Goal: Task Accomplishment & Management: Manage account settings

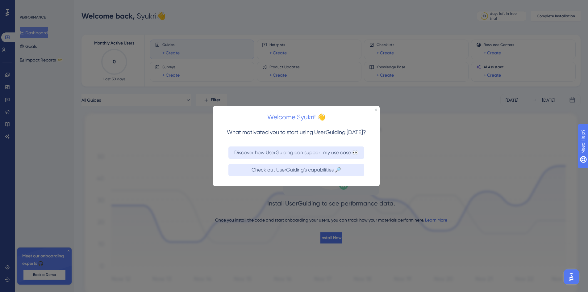
click at [378, 107] on div "Welcome Syukri! 👋" at bounding box center [296, 115] width 167 height 19
click at [377, 109] on icon "Close Preview" at bounding box center [376, 109] width 2 height 2
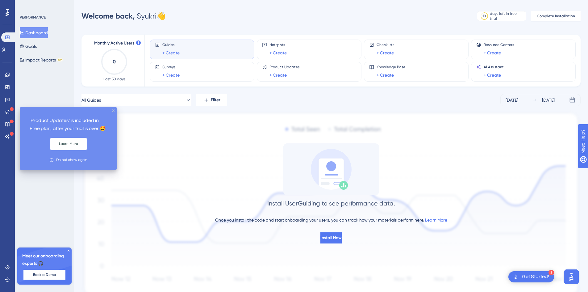
click at [114, 111] on icon "close tooltip" at bounding box center [113, 110] width 2 height 2
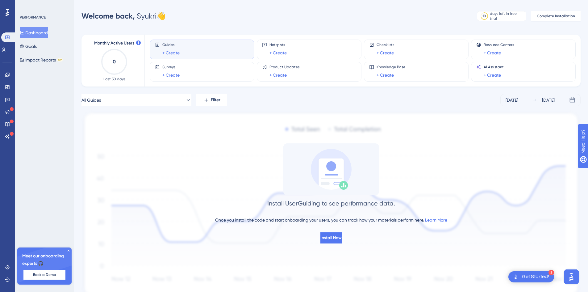
scroll to position [27, 0]
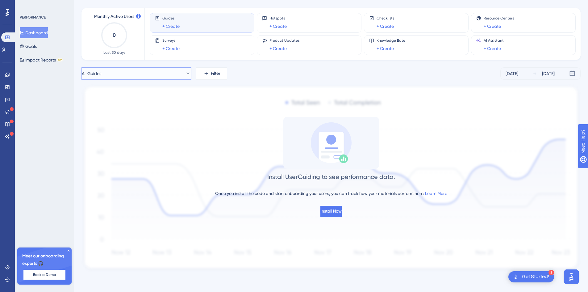
click at [186, 74] on icon at bounding box center [188, 73] width 6 height 6
click at [186, 74] on icon at bounding box center [183, 73] width 6 height 6
click at [474, 224] on img "Open Get Started! checklist, remaining modules: 3" at bounding box center [515, 276] width 7 height 7
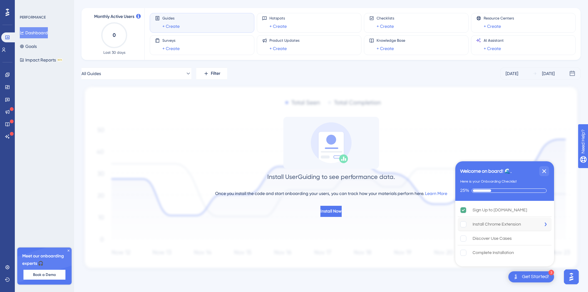
click at [466, 224] on rect "Install Chrome Extension is incomplete." at bounding box center [464, 224] width 6 height 6
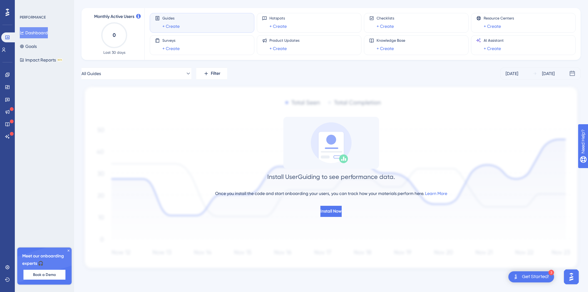
click at [474, 224] on img "Open Get Started! checklist, remaining modules: 3" at bounding box center [515, 276] width 7 height 7
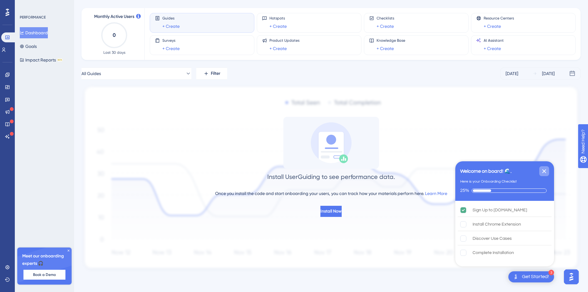
click at [474, 169] on icon "Close Checklist" at bounding box center [544, 170] width 7 height 7
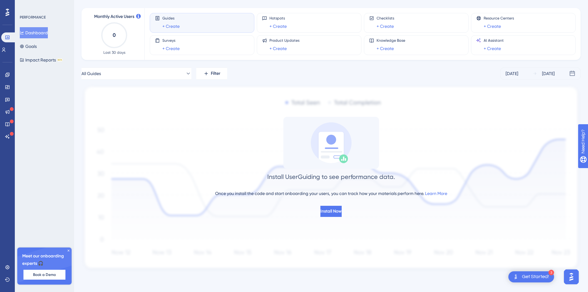
click at [474, 224] on div "Get Started!" at bounding box center [535, 276] width 27 height 7
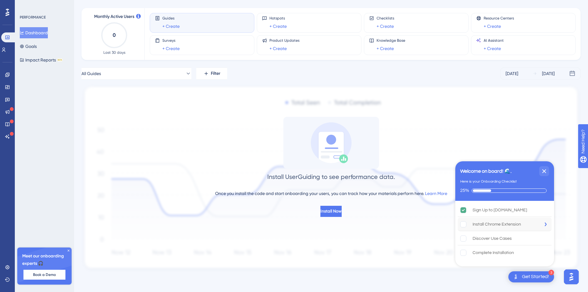
click at [474, 224] on div "Install Chrome Extension" at bounding box center [497, 223] width 48 height 7
click at [474, 224] on div "Discover Use Cases" at bounding box center [492, 238] width 39 height 7
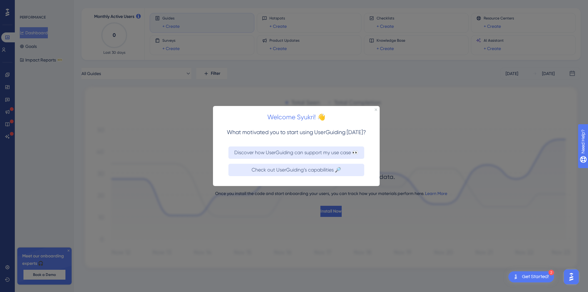
scroll to position [0, 0]
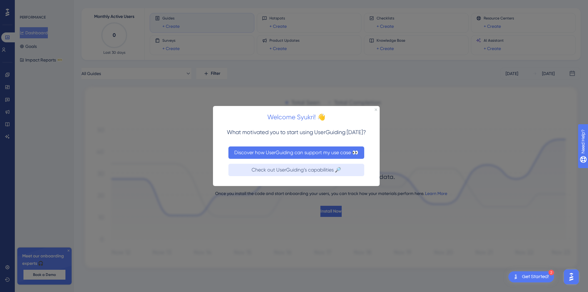
click at [328, 154] on button "Discover how UserGuiding can support my use case 👀" at bounding box center [296, 152] width 136 height 12
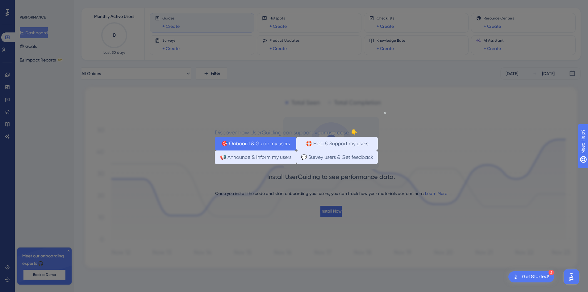
click at [281, 148] on button "🎯 Onboard & Guide my users" at bounding box center [255, 143] width 81 height 14
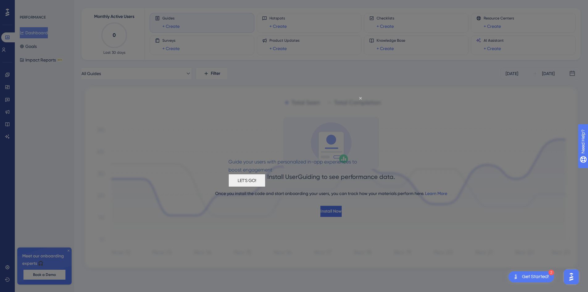
click at [265, 184] on button "LET'S GO!" at bounding box center [246, 179] width 37 height 13
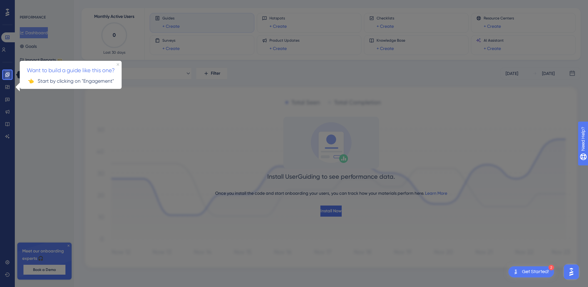
click at [10, 74] on link at bounding box center [7, 75] width 5 height 10
click at [10, 73] on link at bounding box center [7, 75] width 5 height 10
click at [116, 66] on h3 "Want to build a guide like this one?" at bounding box center [70, 69] width 94 height 9
click at [9, 72] on icon at bounding box center [7, 74] width 5 height 5
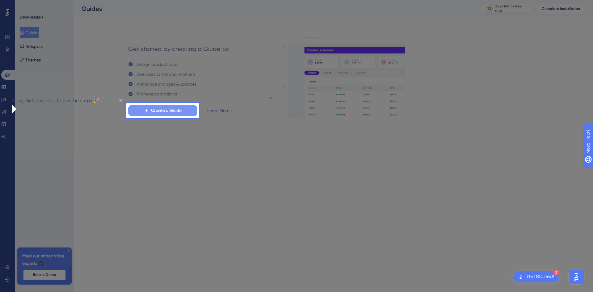
click at [171, 110] on span "Create a Guide" at bounding box center [166, 110] width 31 height 7
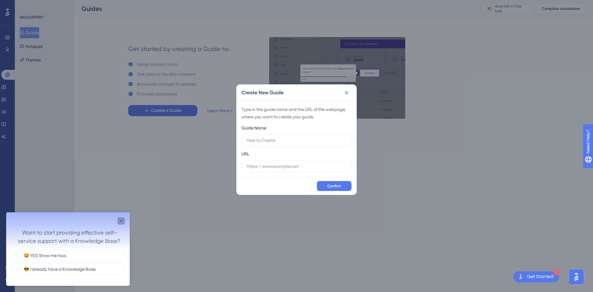
click at [123, 220] on icon "Close survey" at bounding box center [121, 220] width 5 height 5
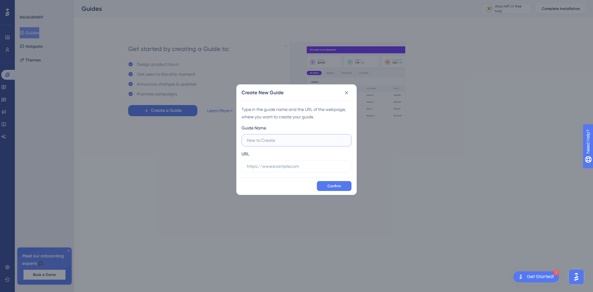
click at [278, 138] on input "text" at bounding box center [296, 140] width 99 height 7
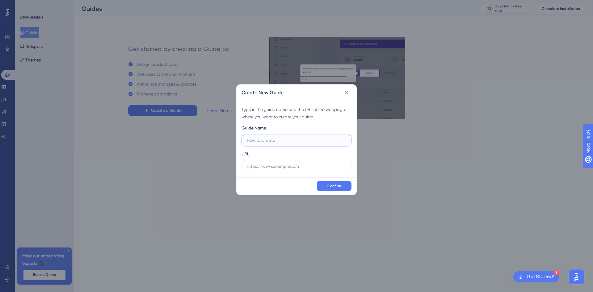
click at [265, 139] on input "text" at bounding box center [296, 140] width 99 height 7
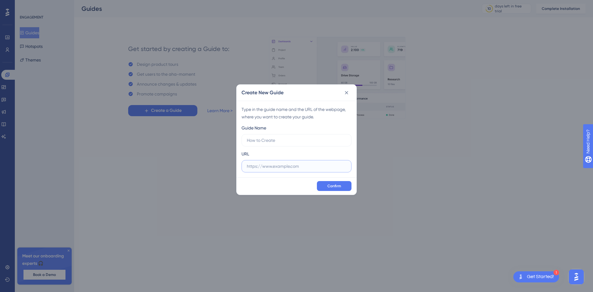
click at [306, 163] on input "text" at bounding box center [296, 166] width 99 height 7
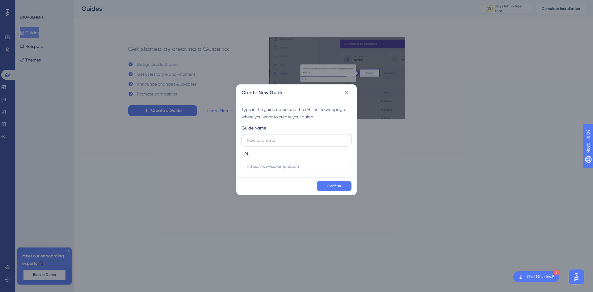
click at [307, 144] on label at bounding box center [296, 140] width 110 height 12
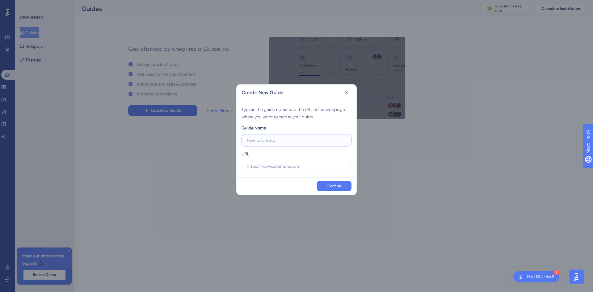
click at [307, 144] on input "text" at bounding box center [296, 140] width 99 height 7
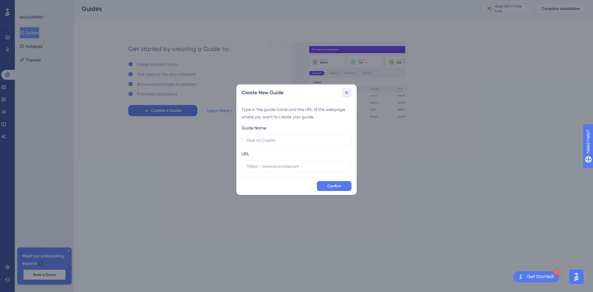
click at [347, 94] on icon at bounding box center [346, 92] width 3 height 3
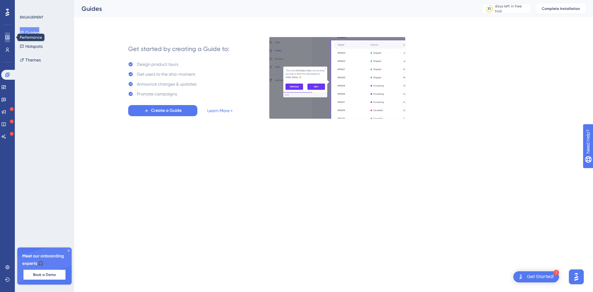
click at [6, 37] on icon at bounding box center [7, 37] width 5 height 5
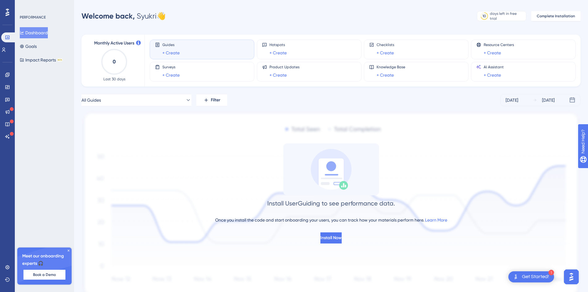
click at [474, 224] on div "Open Get Started! checklist, remaining modules: 1" at bounding box center [515, 276] width 7 height 11
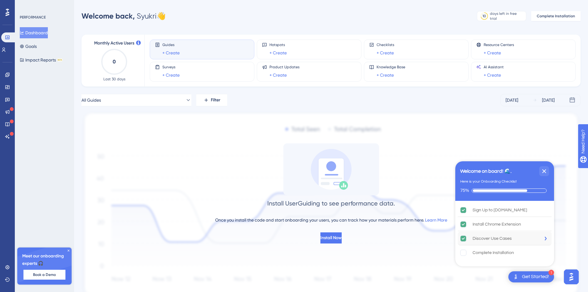
click at [474, 224] on div "Discover Use Cases" at bounding box center [492, 238] width 39 height 7
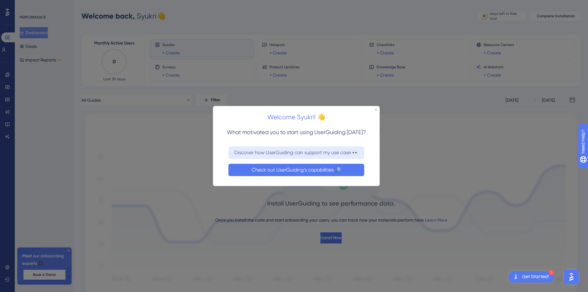
click at [342, 172] on button "Check out UserGuiding’s capabilities 🔎" at bounding box center [296, 169] width 136 height 12
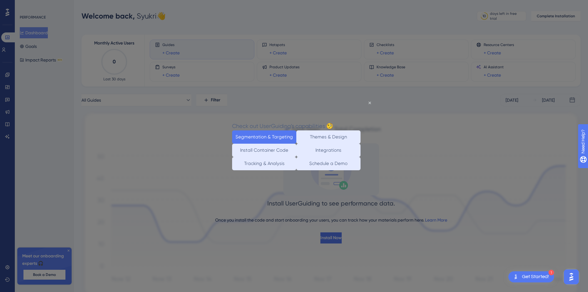
drag, startPoint x: 261, startPoint y: 137, endPoint x: 480, endPoint y: 237, distance: 240.9
click at [261, 137] on button "Segmentation & Targeting" at bounding box center [264, 136] width 64 height 13
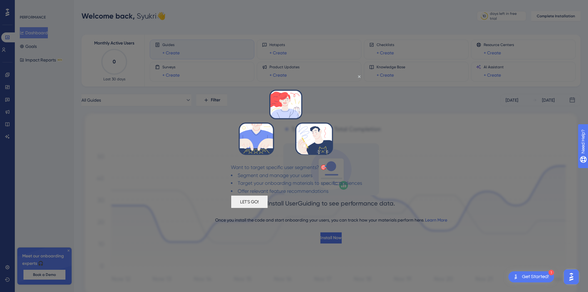
drag, startPoint x: 288, startPoint y: 177, endPoint x: 290, endPoint y: 207, distance: 30.9
drag, startPoint x: 290, startPoint y: 207, endPoint x: 272, endPoint y: 194, distance: 22.1
click at [272, 194] on div "Segment and manage your users Target your onboarding materials to specific audi…" at bounding box center [296, 183] width 131 height 24
click at [268, 208] on button "LET'S GO!" at bounding box center [249, 201] width 37 height 13
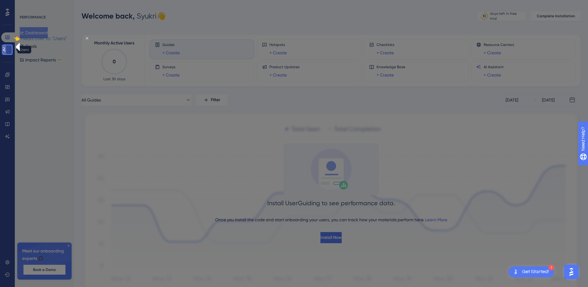
click at [5, 50] on icon at bounding box center [3, 49] width 5 height 5
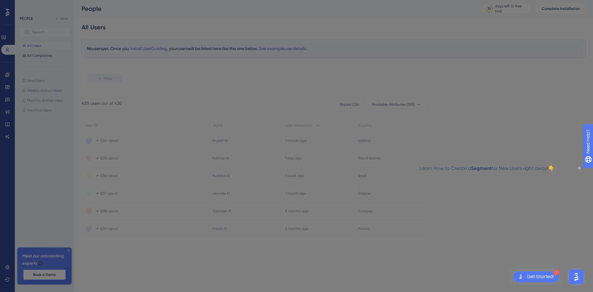
click at [474, 159] on div at bounding box center [296, 146] width 593 height 292
click at [474, 167] on icon "Close Preview" at bounding box center [579, 168] width 2 height 2
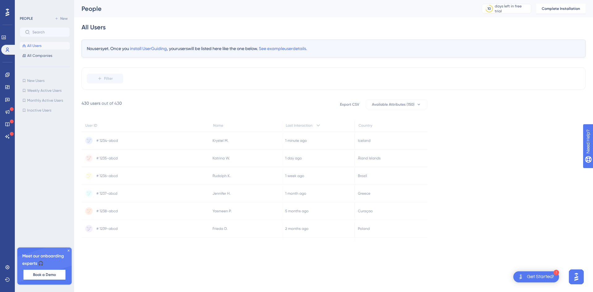
click at [125, 125] on icon at bounding box center [145, 125] width 128 height 12
click at [37, 55] on span "All Companies" at bounding box center [39, 55] width 25 height 5
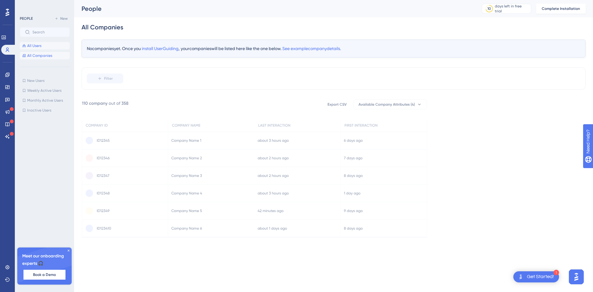
click at [36, 48] on span "All Users" at bounding box center [34, 45] width 14 height 5
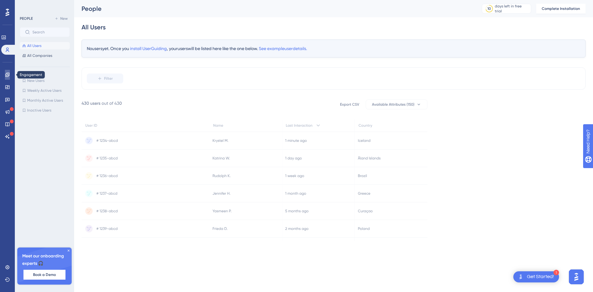
click at [7, 76] on icon at bounding box center [7, 74] width 5 height 5
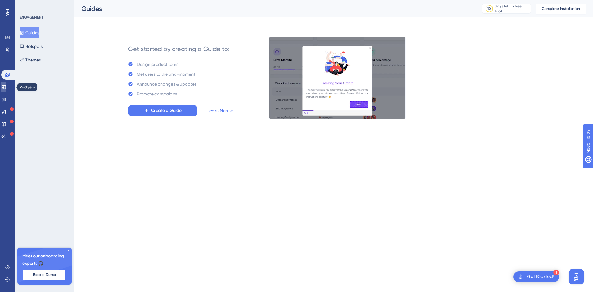
click at [6, 87] on icon at bounding box center [4, 87] width 4 height 4
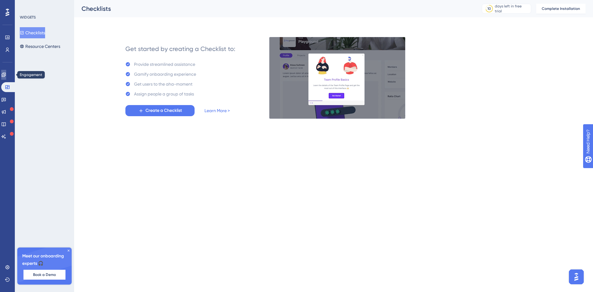
click at [5, 75] on icon at bounding box center [3, 74] width 5 height 5
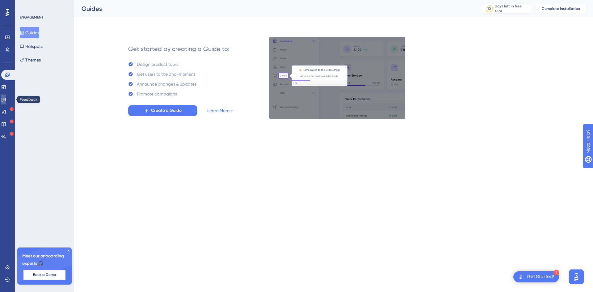
click at [6, 99] on link at bounding box center [3, 99] width 5 height 10
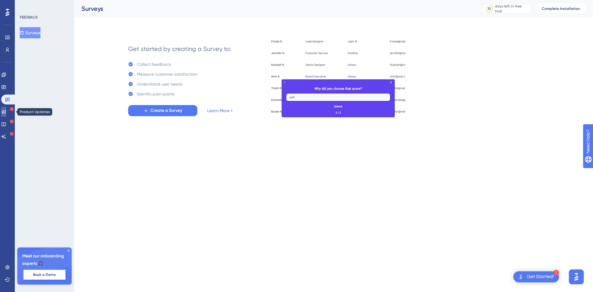
click at [5, 112] on icon at bounding box center [3, 111] width 5 height 5
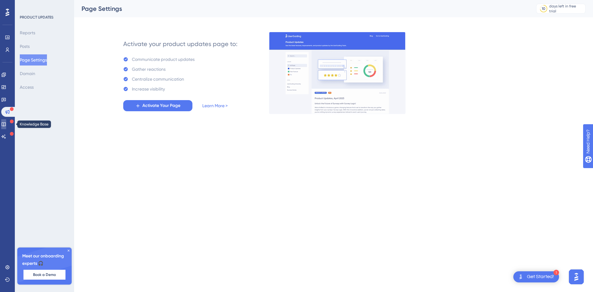
click at [6, 122] on icon at bounding box center [3, 124] width 5 height 5
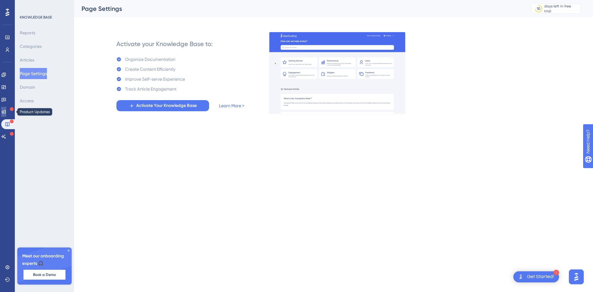
click at [5, 111] on icon at bounding box center [3, 111] width 5 height 5
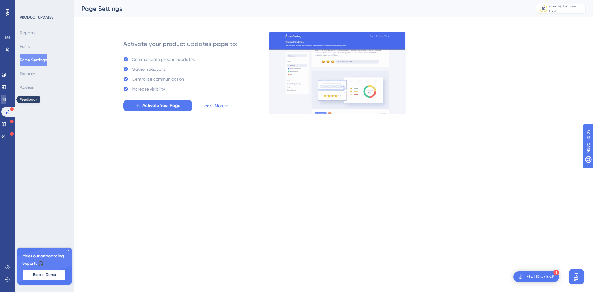
click at [4, 97] on link at bounding box center [3, 99] width 5 height 10
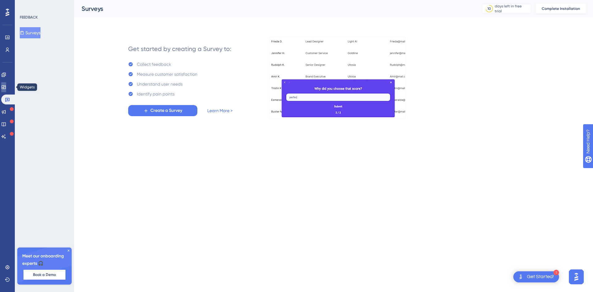
click at [5, 86] on icon at bounding box center [3, 87] width 5 height 5
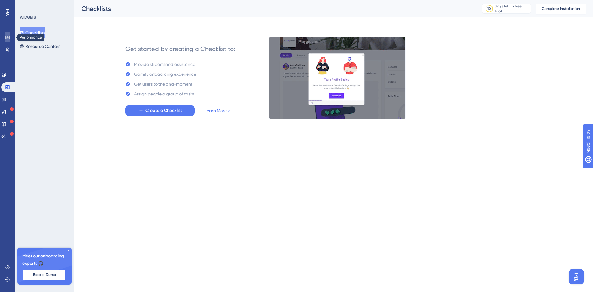
click at [6, 35] on link at bounding box center [7, 37] width 5 height 10
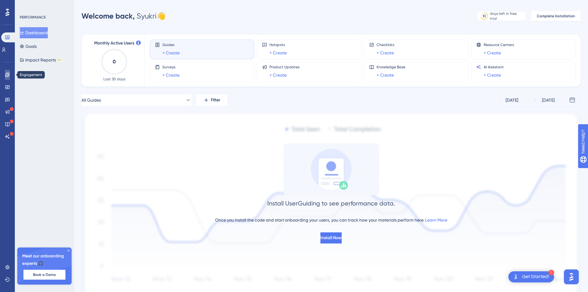
click at [10, 73] on link at bounding box center [7, 75] width 5 height 10
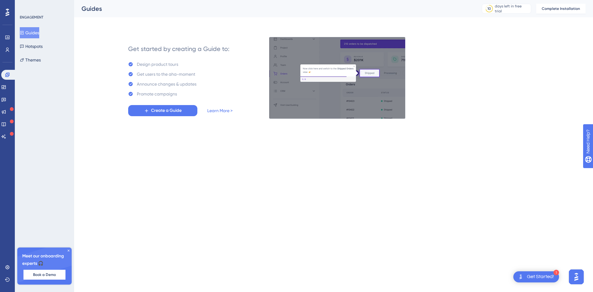
click at [140, 0] on html "1 Get Started! Performance Users Engagement Widgets Feedback Product Updates Kn…" at bounding box center [296, 0] width 593 height 0
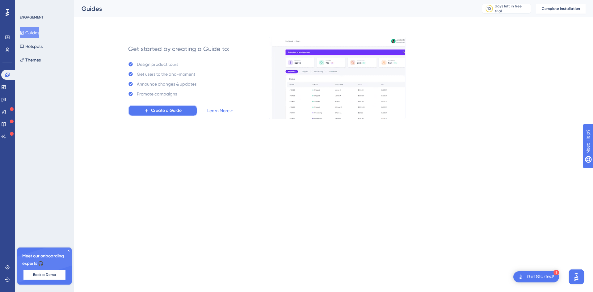
click at [181, 114] on span "Create a Guide" at bounding box center [166, 110] width 31 height 7
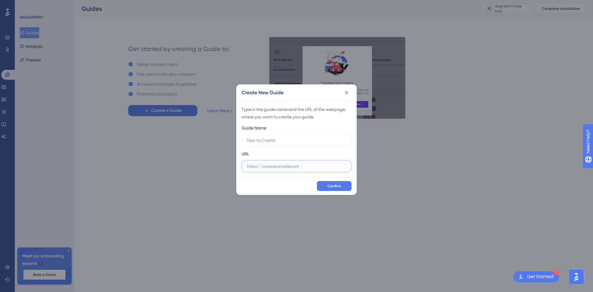
click at [290, 165] on input "text" at bounding box center [296, 166] width 99 height 7
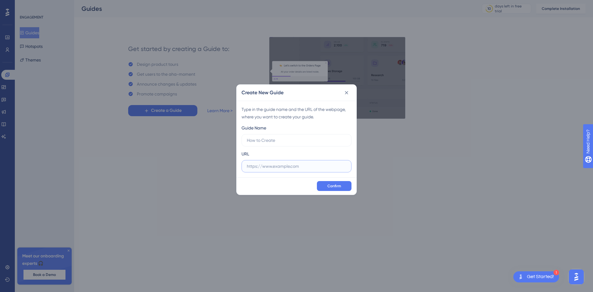
paste input "https://playground.userguiding.com/"
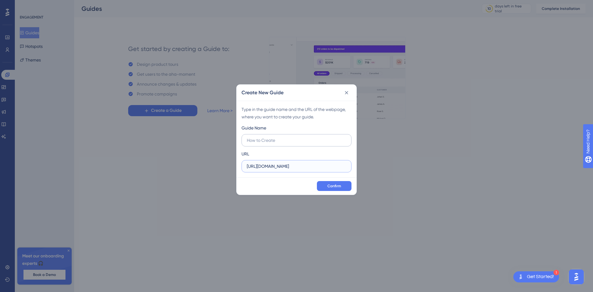
type input "https://playground.userguiding.com/"
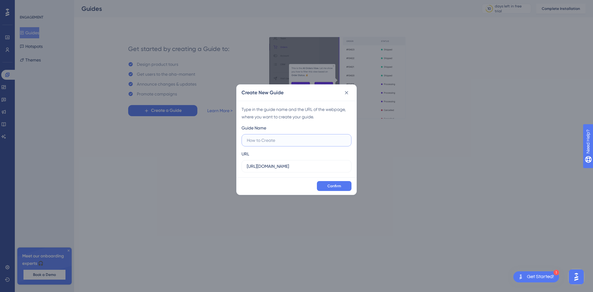
click at [272, 139] on input "text" at bounding box center [296, 140] width 99 height 7
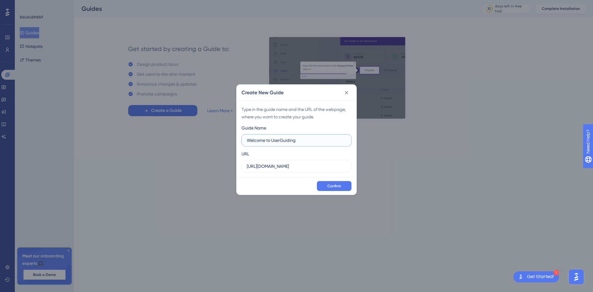
type input "Welcome to UserGuiding"
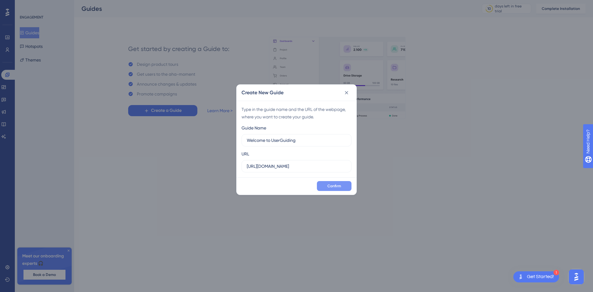
click at [338, 184] on span "Confirm" at bounding box center [334, 185] width 14 height 5
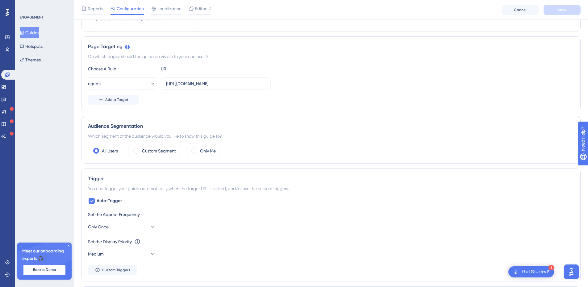
scroll to position [185, 0]
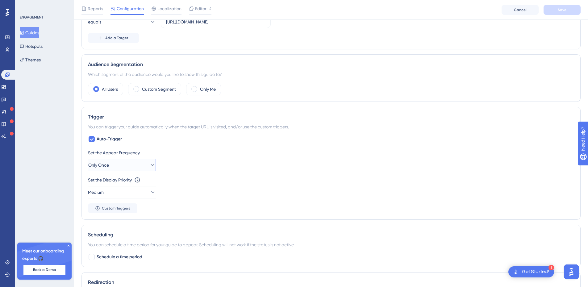
click at [149, 166] on icon at bounding box center [152, 165] width 6 height 6
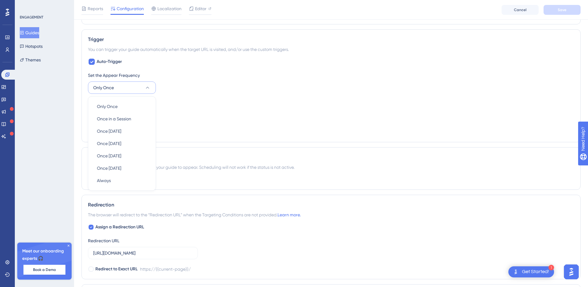
click at [191, 117] on div "Set the Display Priority This option will set the display priority between auto…" at bounding box center [331, 110] width 486 height 22
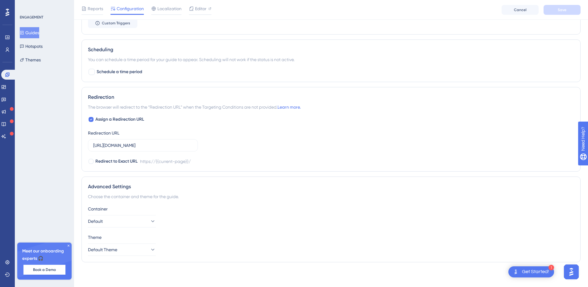
click at [68, 224] on icon at bounding box center [69, 246] width 4 height 4
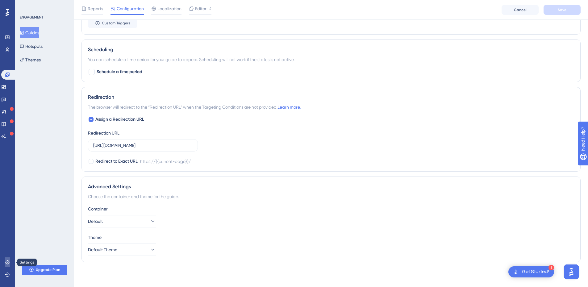
click at [5, 224] on link at bounding box center [7, 262] width 5 height 10
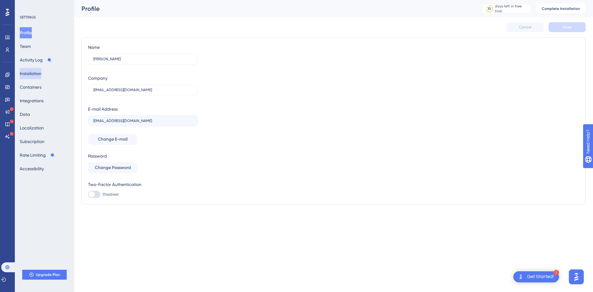
click at [33, 72] on button "Installation" at bounding box center [31, 73] width 22 height 11
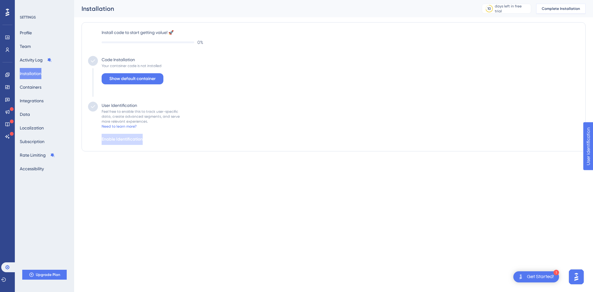
click at [474, 10] on span "Complete Installation" at bounding box center [560, 8] width 38 height 5
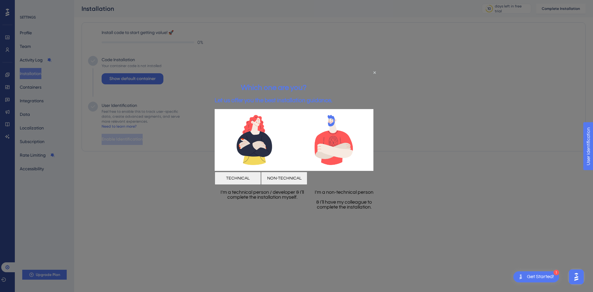
click at [261, 178] on button "TECHNICAL" at bounding box center [238, 178] width 46 height 13
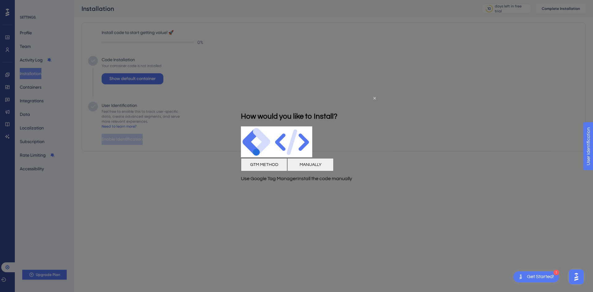
click at [333, 167] on button "MANUALLY" at bounding box center [310, 164] width 46 height 13
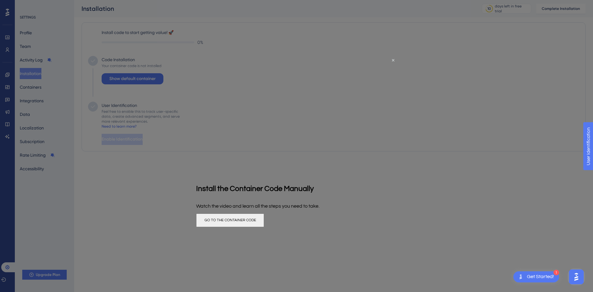
click at [429, 130] on div at bounding box center [296, 146] width 593 height 292
click at [264, 219] on button "GO TO THE CONTAINER CODE" at bounding box center [230, 220] width 68 height 14
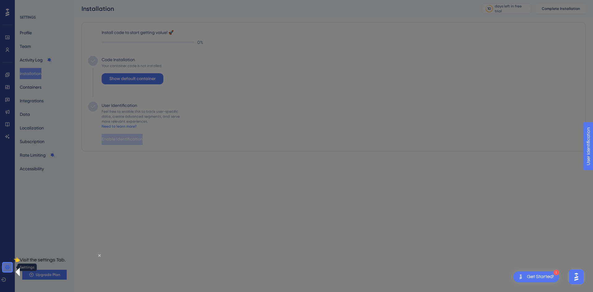
click at [9, 224] on icon at bounding box center [7, 267] width 5 height 5
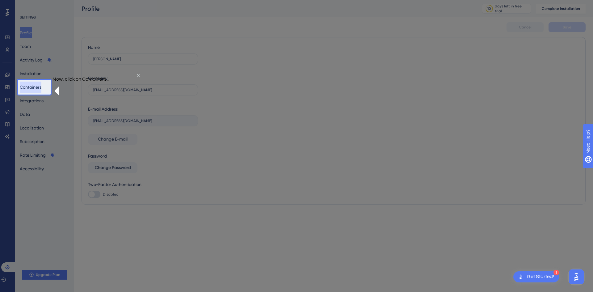
click at [35, 87] on button "Containers" at bounding box center [31, 86] width 22 height 11
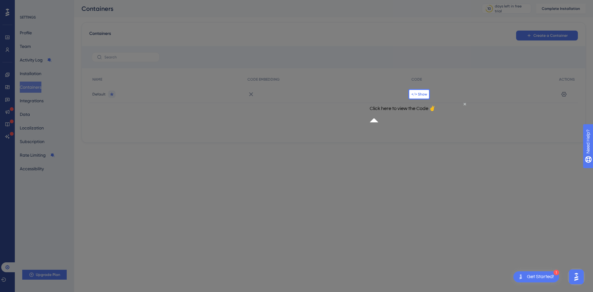
click at [425, 93] on span "</> Show" at bounding box center [419, 94] width 16 height 5
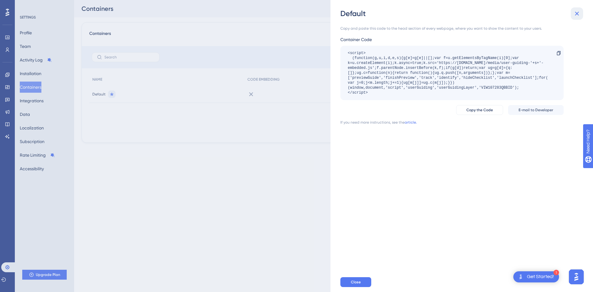
click at [474, 16] on button at bounding box center [576, 13] width 12 height 12
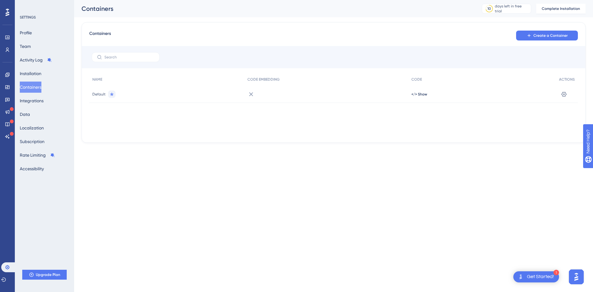
click at [42, 66] on div "Profile Team Activity Log Installation Containers Integrations Data Localizatio…" at bounding box center [45, 100] width 50 height 147
click at [41, 71] on button "Installation" at bounding box center [31, 73] width 22 height 11
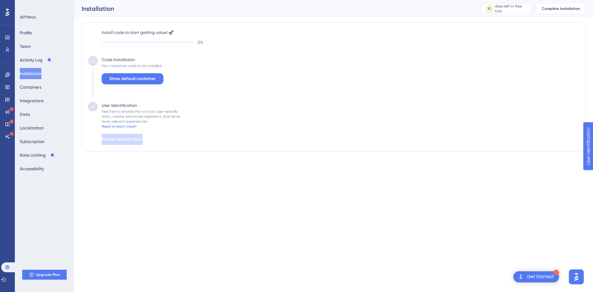
click at [182, 40] on div "0 %" at bounding box center [340, 42] width 477 height 7
click at [149, 82] on button "Show default container" at bounding box center [133, 78] width 62 height 11
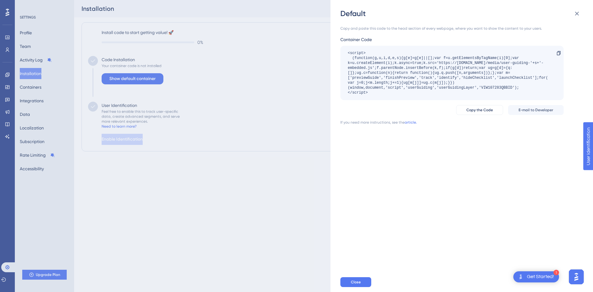
click at [317, 55] on div "Default Copy and paste this code to the head section of every webpage, where yo…" at bounding box center [296, 146] width 593 height 292
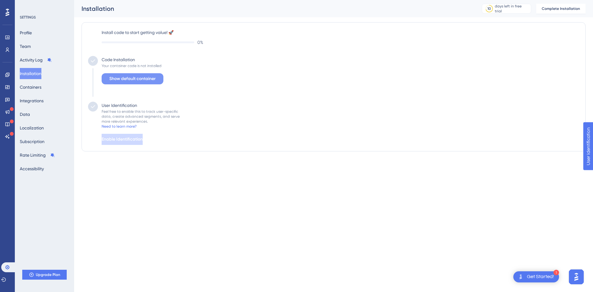
click at [136, 78] on span "Show default container" at bounding box center [132, 78] width 46 height 7
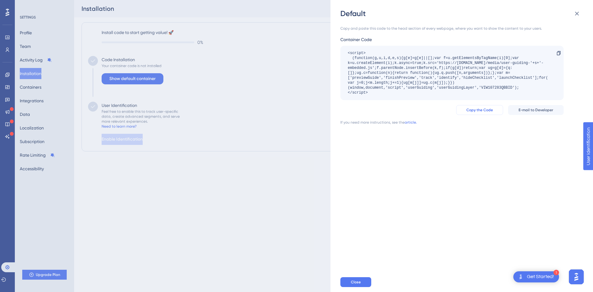
click at [474, 112] on span "Copy the Code" at bounding box center [479, 109] width 27 height 5
click at [474, 224] on div "Get Started!" at bounding box center [540, 276] width 27 height 7
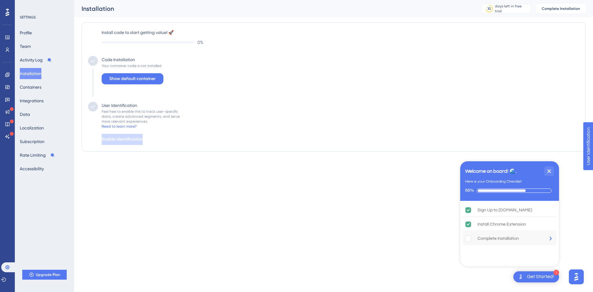
click at [474, 224] on div "Complete Installation" at bounding box center [497, 238] width 41 height 7
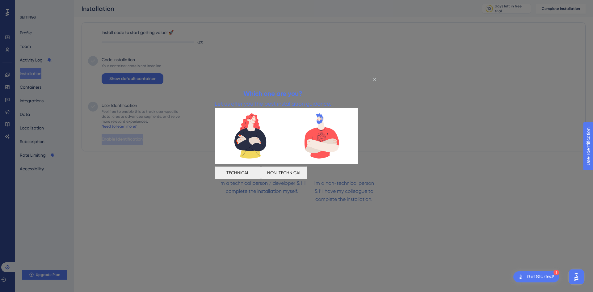
click at [261, 171] on button "TECHNICAL" at bounding box center [238, 172] width 46 height 13
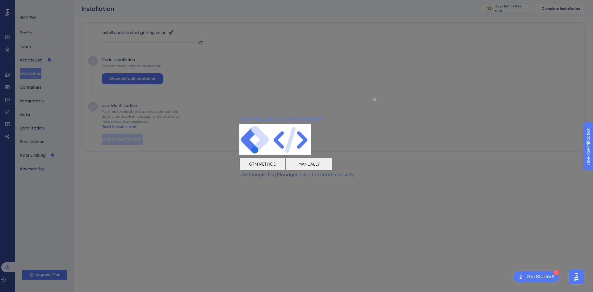
click at [332, 167] on button "MANUALLY" at bounding box center [309, 163] width 46 height 13
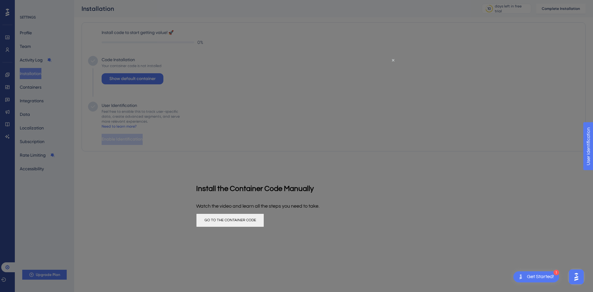
click at [264, 219] on button "GO TO THE CONTAINER CODE" at bounding box center [230, 220] width 68 height 14
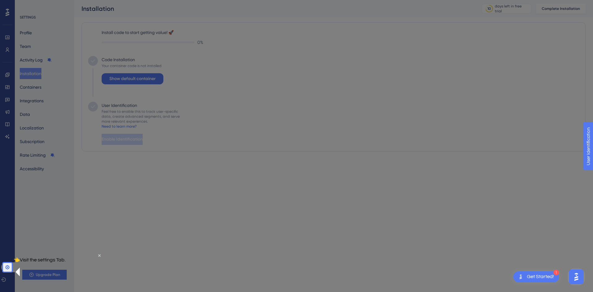
click at [0, 224] on div at bounding box center [1, 146] width 3 height 292
click at [2, 224] on div at bounding box center [1, 146] width 3 height 292
click at [6, 224] on icon at bounding box center [7, 267] width 5 height 5
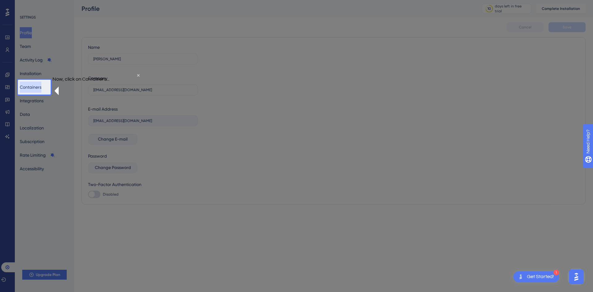
click at [30, 86] on button "Containers" at bounding box center [31, 86] width 22 height 11
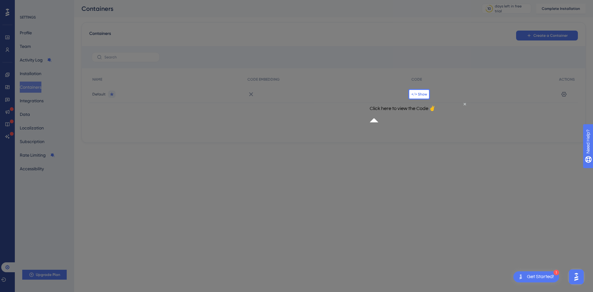
click at [422, 93] on span "</> Show" at bounding box center [419, 94] width 16 height 5
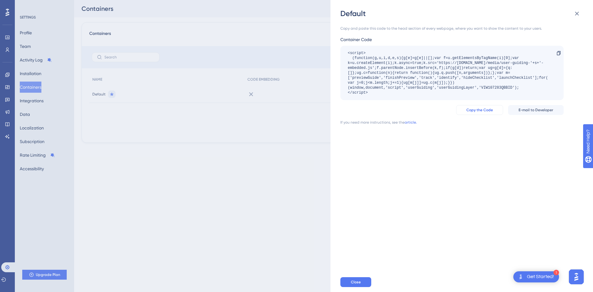
click at [474, 110] on span "Copy the Code" at bounding box center [479, 109] width 27 height 5
click at [356, 224] on button "Close" at bounding box center [355, 282] width 31 height 10
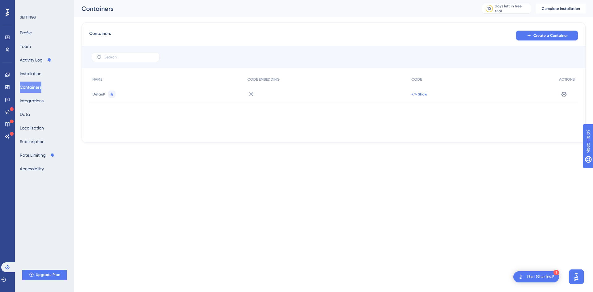
click at [416, 93] on span "</> Show" at bounding box center [419, 94] width 16 height 5
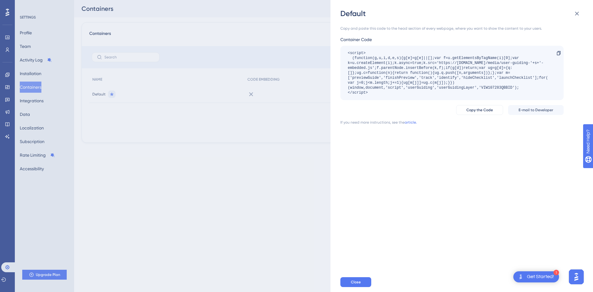
click at [474, 224] on div "Get Started!" at bounding box center [540, 276] width 27 height 7
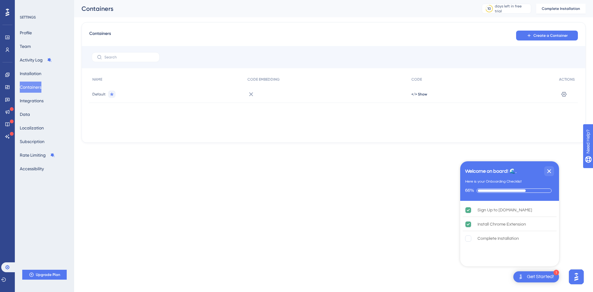
click at [434, 0] on html "1 Get Started! Welcome on board! 🌊. Here is your Onboarding Checklist 66% Sign …" at bounding box center [296, 0] width 593 height 0
click at [418, 0] on html "1 Get Started! Welcome on board! 🌊. Here is your Onboarding Checklist 66% Sign …" at bounding box center [296, 0] width 593 height 0
click at [474, 169] on div "Close Checklist" at bounding box center [549, 171] width 10 height 10
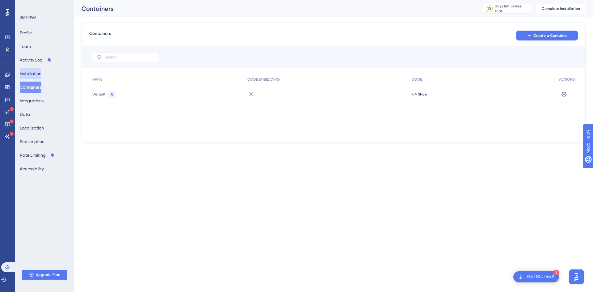
click at [35, 72] on button "Installation" at bounding box center [31, 73] width 22 height 11
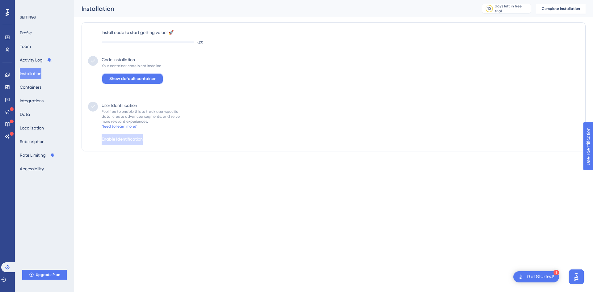
click at [151, 78] on span "Show default container" at bounding box center [132, 78] width 46 height 7
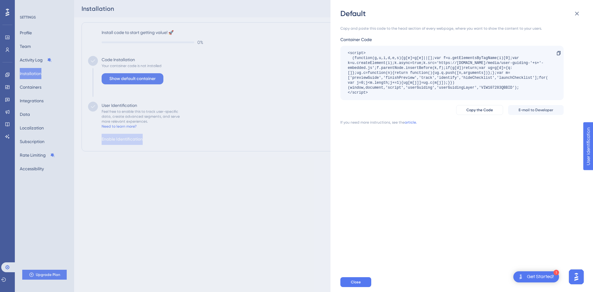
click at [315, 126] on div "Default Copy and paste this code to the head section of every webpage, where yo…" at bounding box center [296, 146] width 593 height 292
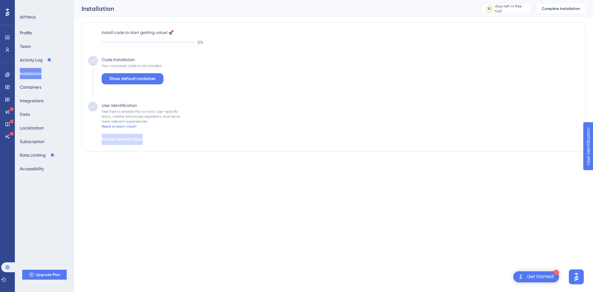
click at [105, 65] on div "Your container code is not installed" at bounding box center [132, 65] width 60 height 5
click at [93, 61] on icon at bounding box center [93, 61] width 6 height 6
click at [474, 7] on span "Complete Installation" at bounding box center [560, 8] width 38 height 5
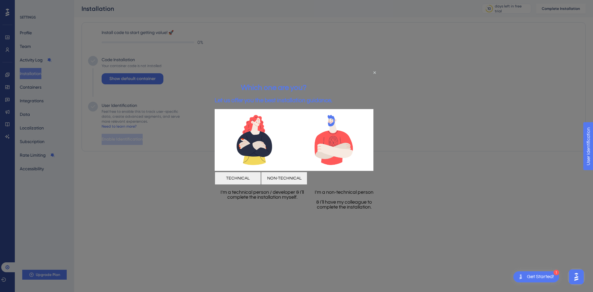
click at [307, 175] on button "NON-TECHNICAL" at bounding box center [284, 178] width 46 height 13
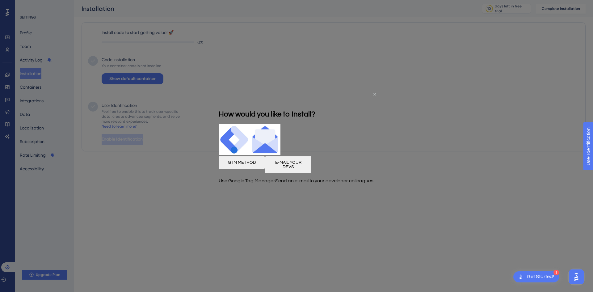
click at [374, 93] on icon "Close Preview" at bounding box center [374, 94] width 2 height 2
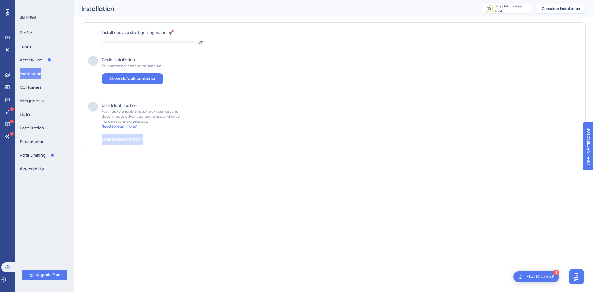
click at [474, 9] on span "Complete Installation" at bounding box center [560, 8] width 38 height 5
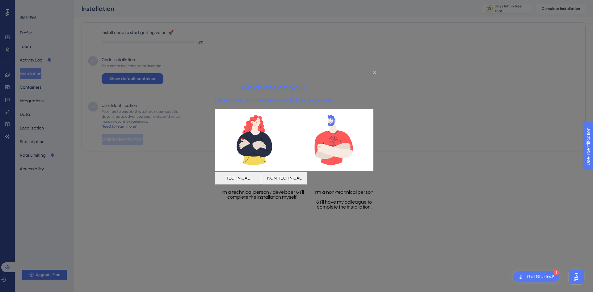
click at [261, 177] on button "TECHNICAL" at bounding box center [238, 178] width 46 height 13
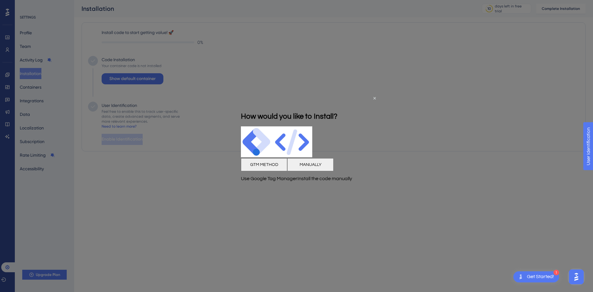
click at [333, 164] on button "MANUALLY" at bounding box center [310, 164] width 46 height 13
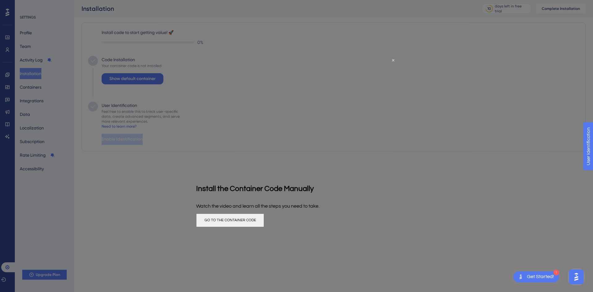
click at [264, 218] on button "GO TO THE CONTAINER CODE" at bounding box center [230, 220] width 68 height 14
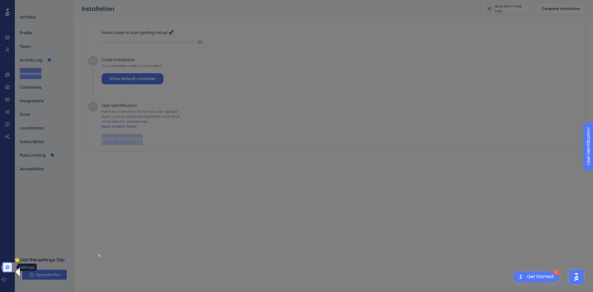
click at [4, 224] on link at bounding box center [8, 267] width 15 height 10
click at [5, 224] on icon at bounding box center [7, 267] width 5 height 5
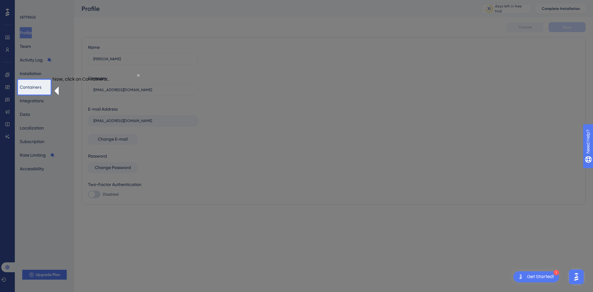
click at [39, 128] on div at bounding box center [296, 146] width 593 height 292
click at [39, 86] on button "Containers" at bounding box center [31, 86] width 22 height 11
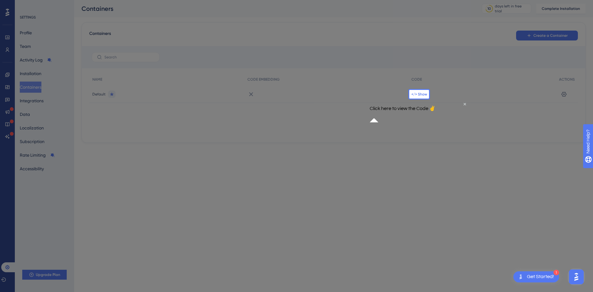
click at [422, 95] on span "</> Show" at bounding box center [419, 94] width 16 height 5
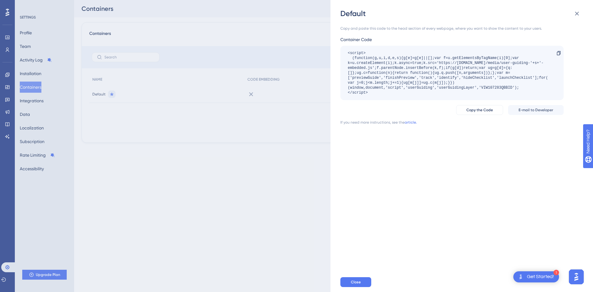
click at [422, 83] on div "<script> (function(g,u,i,d,e,s){g[e]=g[e]||[];var f=u.getElementsByTagName(i)[0…" at bounding box center [449, 73] width 202 height 44
click at [474, 56] on div at bounding box center [559, 53] width 10 height 10
click at [474, 107] on span "Copy the Code" at bounding box center [479, 109] width 27 height 5
click at [365, 224] on button "Close" at bounding box center [355, 282] width 31 height 10
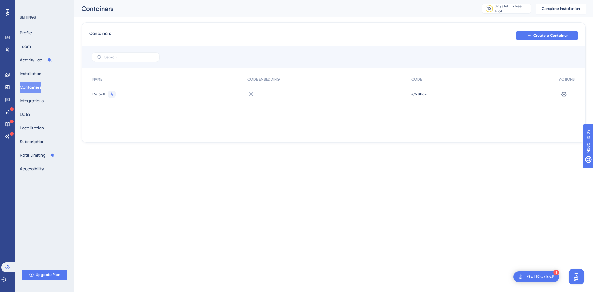
click at [417, 90] on div "</> Show" at bounding box center [482, 94] width 148 height 17
click at [416, 94] on span "</> Show" at bounding box center [419, 94] width 16 height 5
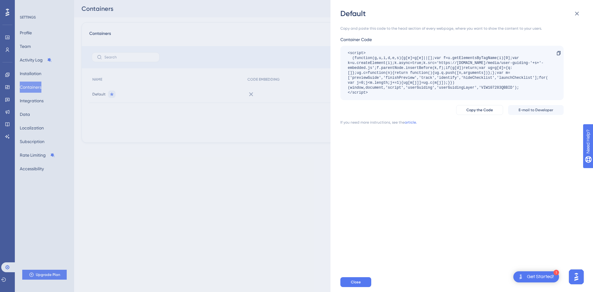
click at [416, 95] on div "<script> (function(g,u,i,d,e,s){g[e]=g[e]||[];var f=u.getElementsByTagName(i)[0…" at bounding box center [449, 73] width 202 height 44
click at [414, 80] on div "<script> (function(g,u,i,d,e,s){g[e]=g[e]||[];var f=u.getElementsByTagName(i)[0…" at bounding box center [449, 73] width 202 height 44
click at [412, 109] on div "Copy the Code E-mail to Developer" at bounding box center [451, 110] width 223 height 10
click at [474, 55] on icon at bounding box center [558, 53] width 5 height 5
click at [413, 123] on link "article." at bounding box center [410, 122] width 12 height 5
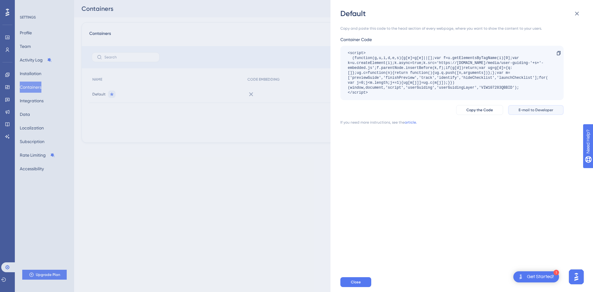
click at [474, 111] on span "E-mail to Developer" at bounding box center [535, 109] width 35 height 5
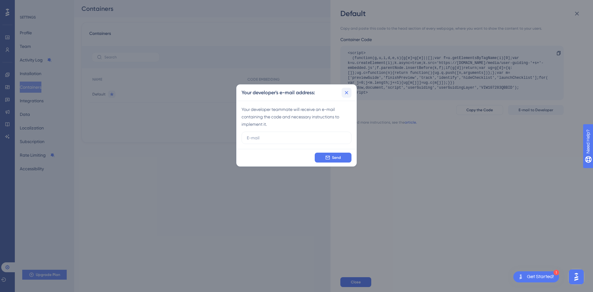
click at [350, 91] on button at bounding box center [346, 93] width 10 height 10
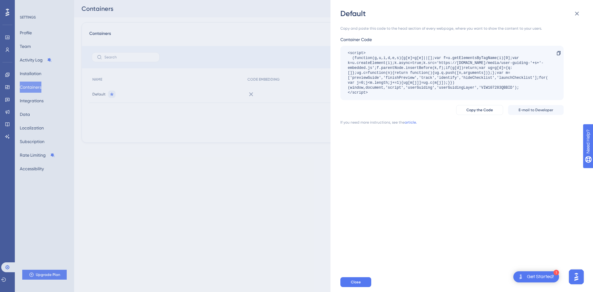
click at [306, 107] on div "Default Copy and paste this code to the head section of every webpage, where yo…" at bounding box center [296, 146] width 593 height 292
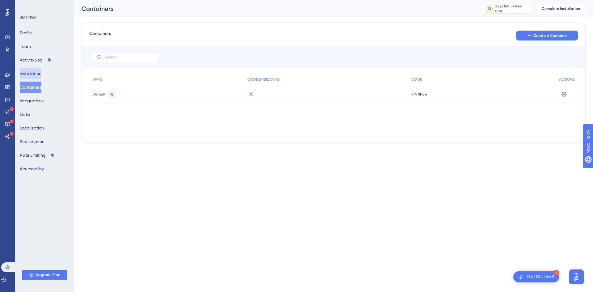
click at [41, 75] on button "Installation" at bounding box center [31, 73] width 22 height 11
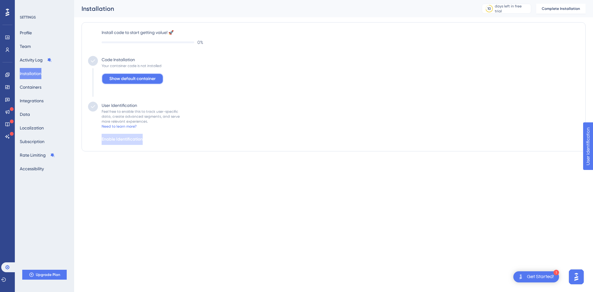
click at [152, 77] on span "Show default container" at bounding box center [132, 78] width 46 height 7
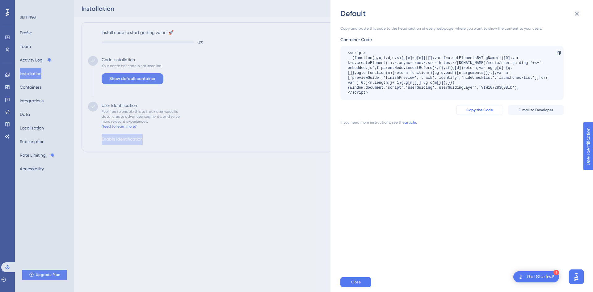
click at [474, 109] on span "Copy the Code" at bounding box center [479, 109] width 27 height 5
click at [274, 115] on div "Default Copy and paste this code to the head section of every webpage, where yo…" at bounding box center [296, 146] width 593 height 292
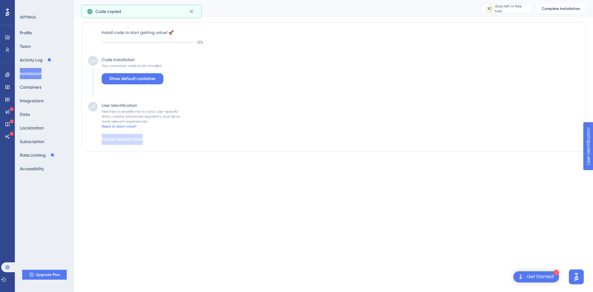
click at [93, 61] on icon at bounding box center [93, 60] width 4 height 3
click at [9, 76] on icon at bounding box center [7, 75] width 4 height 4
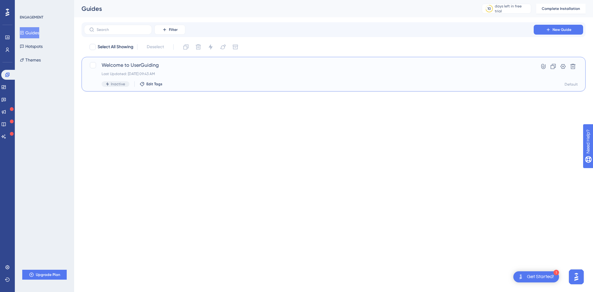
click at [170, 69] on div "Welcome to UserGuiding Last Updated: Oct 06 2025, 09:43 AM Inactive Edit Tags" at bounding box center [309, 73] width 414 height 25
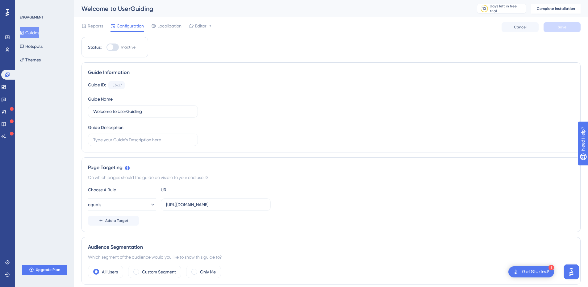
click at [111, 48] on div at bounding box center [110, 47] width 6 height 6
click at [107, 48] on input "Inactive" at bounding box center [106, 47] width 0 height 0
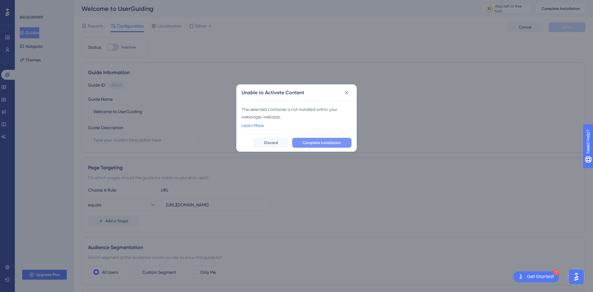
click at [315, 144] on span "Complete Installation" at bounding box center [322, 142] width 38 height 5
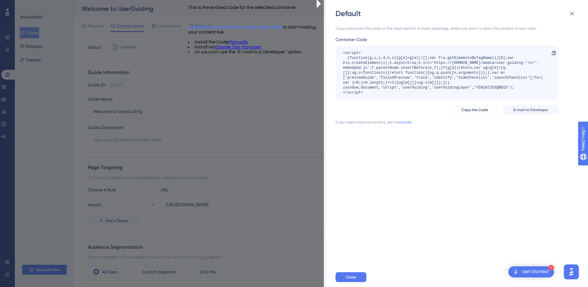
click at [429, 113] on div "Copy the Code E-mail to Developer" at bounding box center [447, 110] width 223 height 10
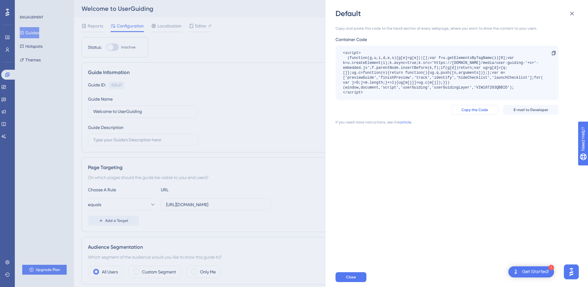
click at [466, 110] on span "Copy the Code" at bounding box center [475, 109] width 27 height 5
click at [465, 110] on span "Copy the Code" at bounding box center [475, 109] width 27 height 5
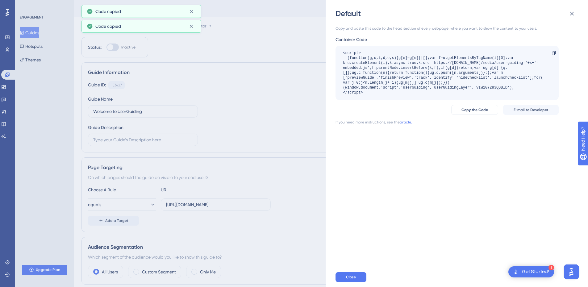
click at [449, 119] on div "Copy and paste this code to the head section of every webpage, where you want t…" at bounding box center [447, 75] width 223 height 99
click at [296, 130] on div "Default Copy and paste this code to the head section of every webpage, where yo…" at bounding box center [294, 143] width 588 height 287
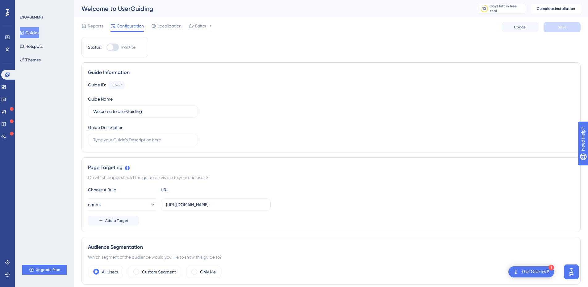
click at [116, 47] on div at bounding box center [113, 47] width 12 height 7
click at [107, 47] on input "Inactive" at bounding box center [106, 47] width 0 height 0
checkbox input "false"
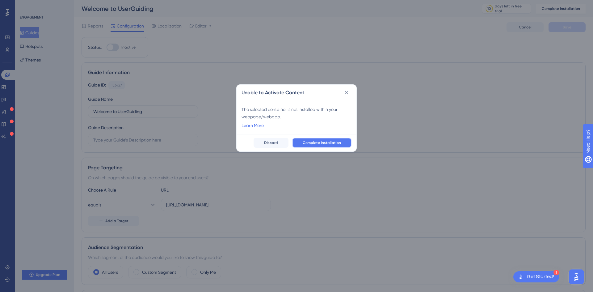
click at [332, 144] on span "Complete Installation" at bounding box center [322, 142] width 38 height 5
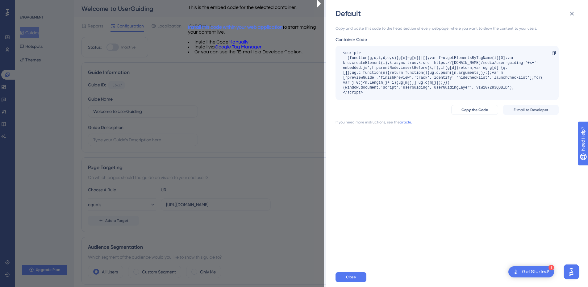
click at [249, 44] on link "Manually" at bounding box center [238, 42] width 20 height 5
click at [262, 49] on link "Google Tag Manager" at bounding box center [238, 46] width 47 height 5
click at [368, 152] on div "Copy and paste this code to the head section of every webpage, where you want t…" at bounding box center [460, 143] width 249 height 249
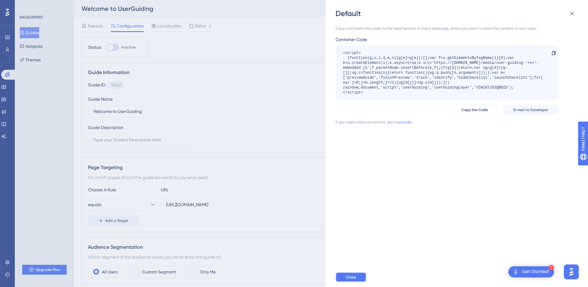
click at [356, 224] on button "Close" at bounding box center [351, 277] width 31 height 10
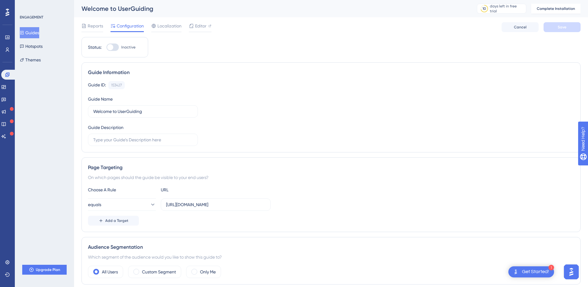
click at [474, 224] on div "1 Get Started!" at bounding box center [531, 271] width 46 height 11
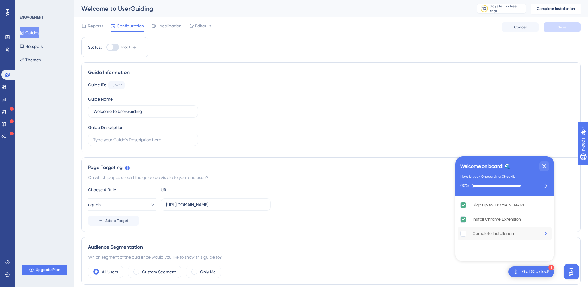
click at [474, 224] on div "Complete Installation" at bounding box center [493, 233] width 41 height 7
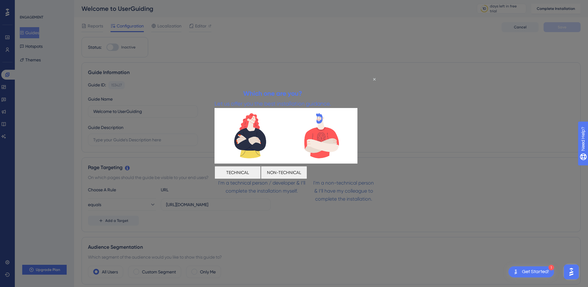
click at [261, 173] on button "TECHNICAL" at bounding box center [238, 172] width 46 height 13
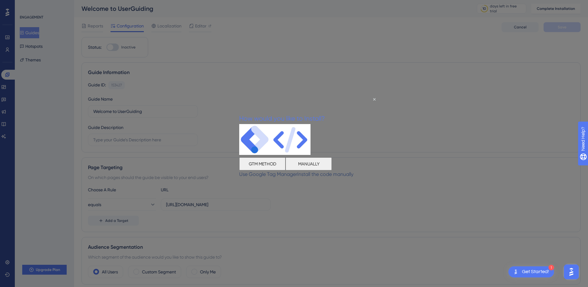
click at [275, 166] on button "GTM METHOD" at bounding box center [262, 163] width 46 height 13
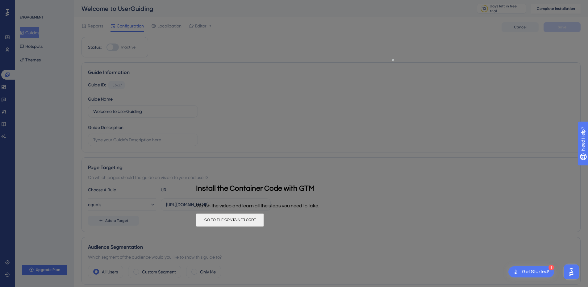
click at [264, 219] on button "GO TO THE CONTAINER CODE" at bounding box center [230, 220] width 68 height 14
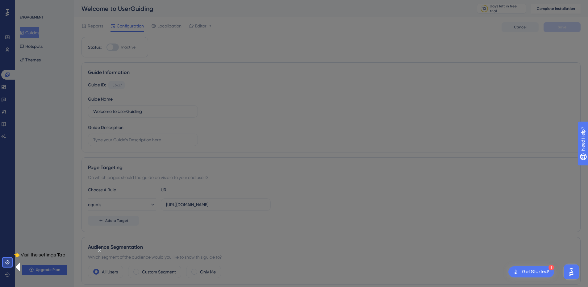
click at [5, 224] on link at bounding box center [7, 262] width 5 height 10
click at [10, 224] on link at bounding box center [7, 262] width 5 height 10
click at [9, 224] on icon at bounding box center [7, 262] width 5 height 5
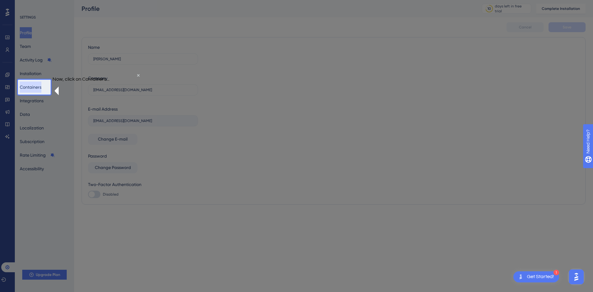
click at [35, 85] on button "Containers" at bounding box center [31, 86] width 22 height 11
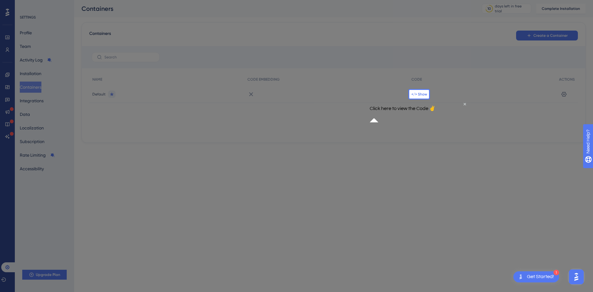
click at [418, 92] on span "</> Show" at bounding box center [419, 94] width 16 height 5
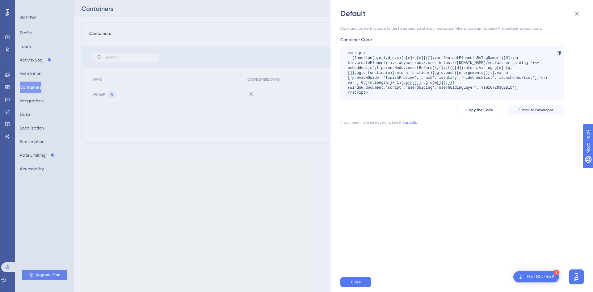
click at [474, 103] on div "Copy and paste this code to the head section of every webpage, where you want t…" at bounding box center [451, 75] width 223 height 99
click at [474, 110] on span "Copy the Code" at bounding box center [479, 109] width 27 height 5
click at [407, 121] on link "article." at bounding box center [410, 122] width 12 height 5
click at [355, 224] on span "Close" at bounding box center [356, 281] width 10 height 5
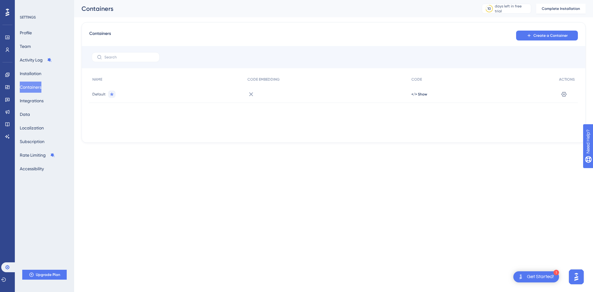
click at [474, 224] on div "Get Started!" at bounding box center [540, 276] width 27 height 7
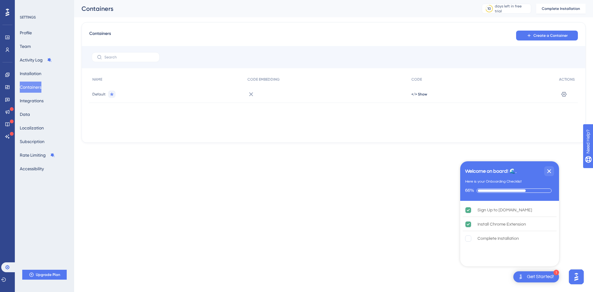
click at [474, 224] on div "Get Started!" at bounding box center [540, 276] width 27 height 7
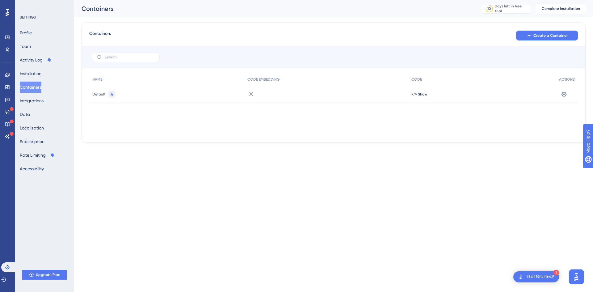
click at [474, 224] on div "Get Started!" at bounding box center [540, 276] width 27 height 7
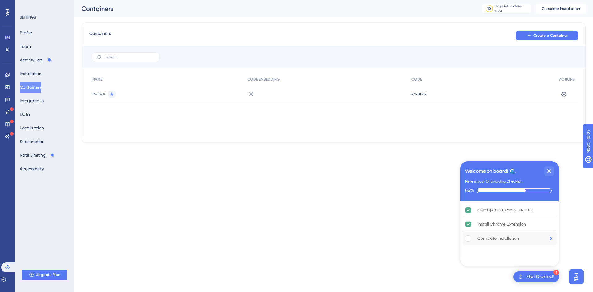
click at [474, 224] on icon "Complete Installation is incomplete." at bounding box center [550, 238] width 2 height 4
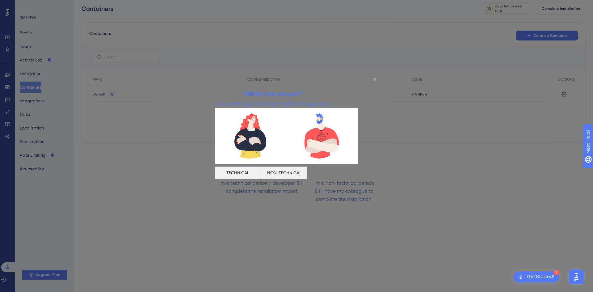
click at [251, 171] on button "TECHNICAL" at bounding box center [238, 172] width 46 height 13
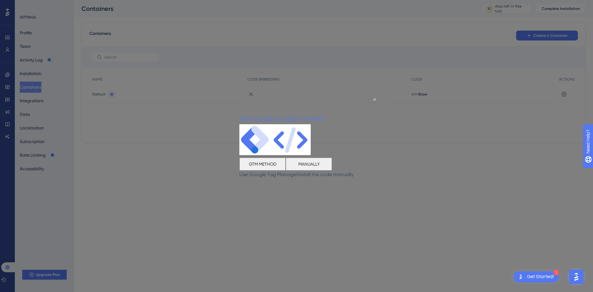
click at [332, 165] on button "MANUALLY" at bounding box center [309, 163] width 46 height 13
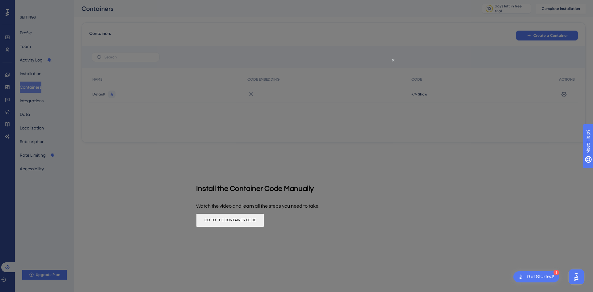
click at [264, 218] on button "GO TO THE CONTAINER CODE" at bounding box center [230, 220] width 68 height 14
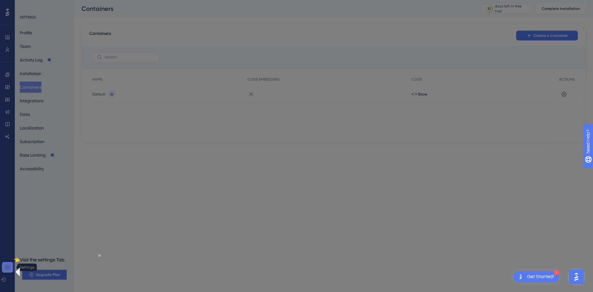
click at [9, 224] on icon at bounding box center [7, 267] width 5 height 5
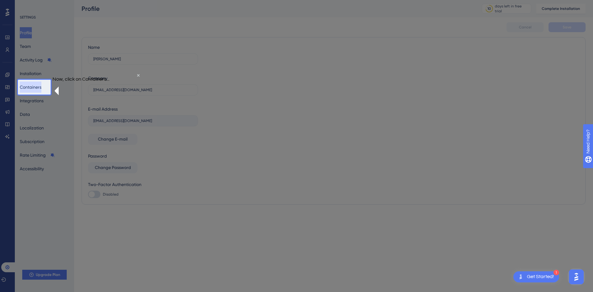
click at [40, 86] on button "Containers" at bounding box center [31, 86] width 22 height 11
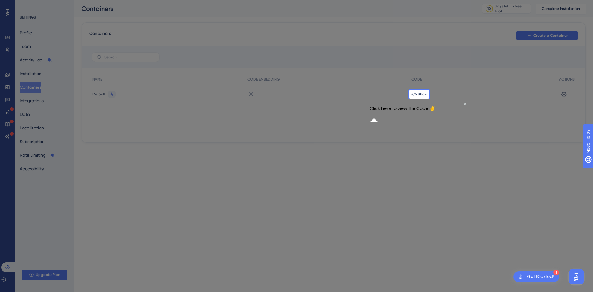
click at [426, 91] on div "</> Show" at bounding box center [482, 94] width 148 height 17
click at [423, 93] on span "</> Show" at bounding box center [419, 94] width 16 height 5
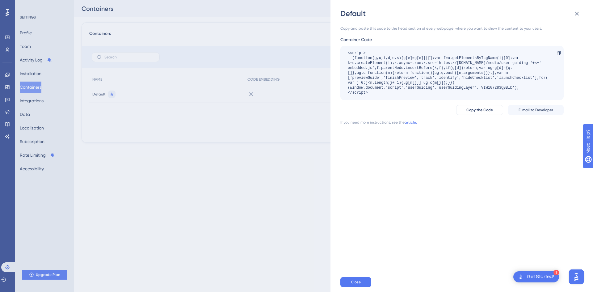
click at [420, 84] on div "<script> (function(g,u,i,d,e,s){g[e]=g[e]||[];var f=u.getElementsByTagName(i)[0…" at bounding box center [449, 73] width 202 height 44
click at [474, 69] on div "<script> (function(g,u,i,d,e,s){g[e]=g[e]||[];var f=u.getElementsByTagName(i)[0…" at bounding box center [449, 73] width 202 height 44
click at [474, 54] on icon at bounding box center [558, 53] width 5 height 5
click at [474, 73] on div "<script> (function(g,u,i,d,e,s){g[e]=g[e]||[];var f=u.getElementsByTagName(i)[0…" at bounding box center [449, 73] width 202 height 44
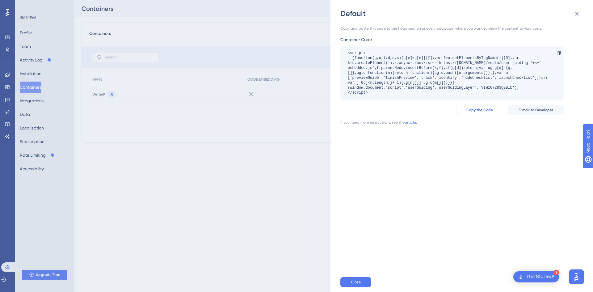
click at [474, 108] on span "Copy the Code" at bounding box center [479, 109] width 27 height 5
click at [434, 129] on div "Copy and paste this code to the head section of every webpage, where you want t…" at bounding box center [464, 145] width 249 height 253
click at [360, 224] on span "Close" at bounding box center [356, 281] width 10 height 5
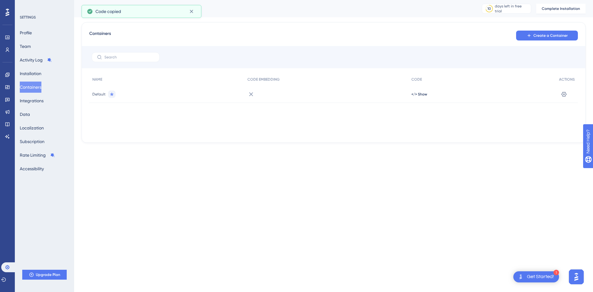
click at [474, 224] on div "Get Started!" at bounding box center [540, 276] width 27 height 7
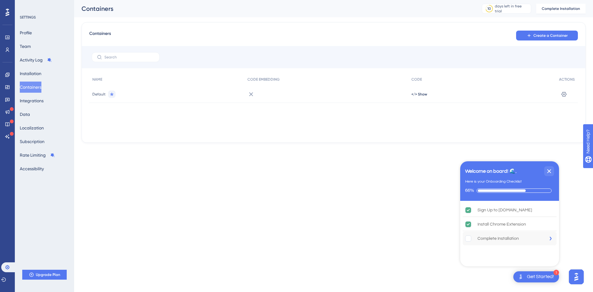
click at [474, 224] on div "Complete Installation" at bounding box center [497, 238] width 41 height 7
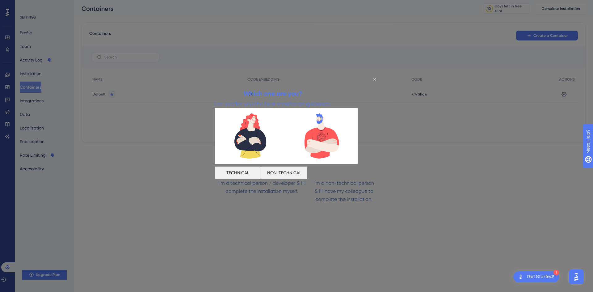
click at [240, 171] on button "TECHNICAL" at bounding box center [238, 172] width 46 height 13
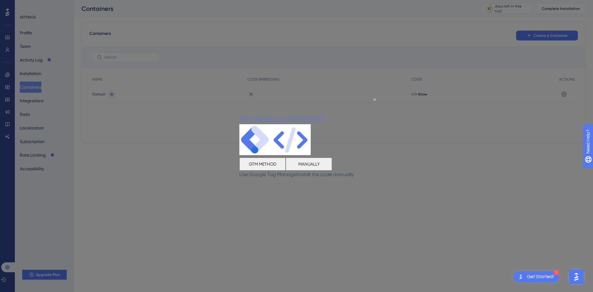
drag, startPoint x: 274, startPoint y: 167, endPoint x: 488, endPoint y: 265, distance: 235.6
click at [273, 168] on button "GTM METHOD" at bounding box center [262, 163] width 46 height 13
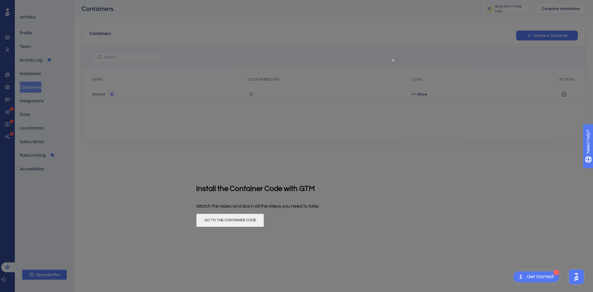
click at [264, 219] on button "GO TO THE CONTAINER CODE" at bounding box center [230, 220] width 68 height 14
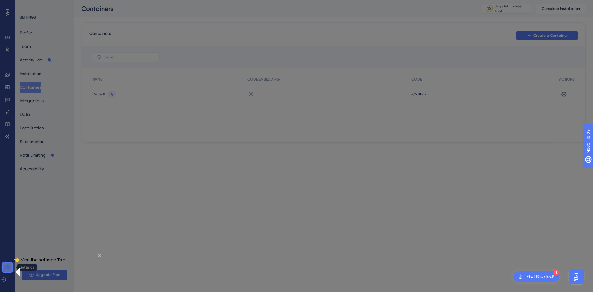
click at [6, 224] on icon at bounding box center [7, 267] width 5 height 5
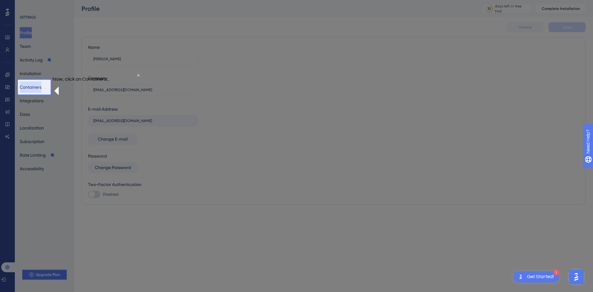
click at [39, 86] on button "Containers" at bounding box center [31, 86] width 22 height 11
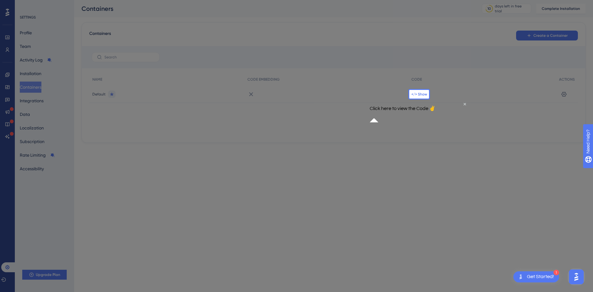
click at [424, 95] on span "</> Show" at bounding box center [419, 94] width 16 height 5
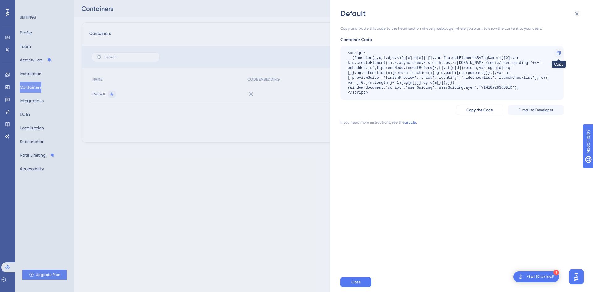
click at [474, 57] on div at bounding box center [559, 53] width 10 height 10
click at [474, 111] on button "Copy the Code" at bounding box center [479, 110] width 47 height 10
click at [389, 179] on div "Copy and paste this code to the head section of every webpage, where you want t…" at bounding box center [464, 145] width 249 height 253
click at [352, 224] on span "Close" at bounding box center [356, 281] width 10 height 5
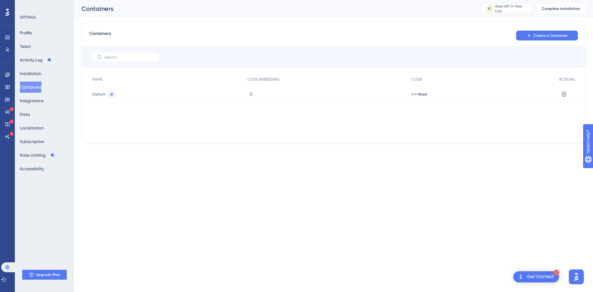
click at [110, 95] on icon at bounding box center [112, 94] width 4 height 4
click at [98, 94] on span "Default" at bounding box center [98, 94] width 13 height 5
click at [40, 72] on button "Installation" at bounding box center [31, 73] width 22 height 11
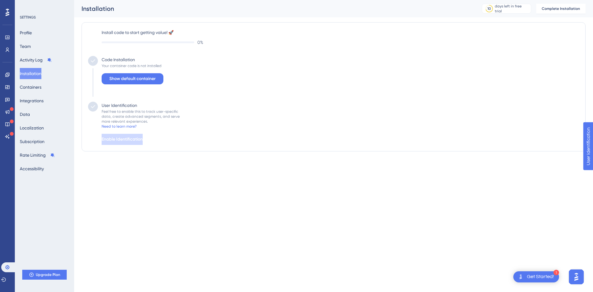
click at [118, 62] on div "Code Installation" at bounding box center [118, 59] width 33 height 7
click at [127, 76] on span "Show default container" at bounding box center [132, 78] width 46 height 7
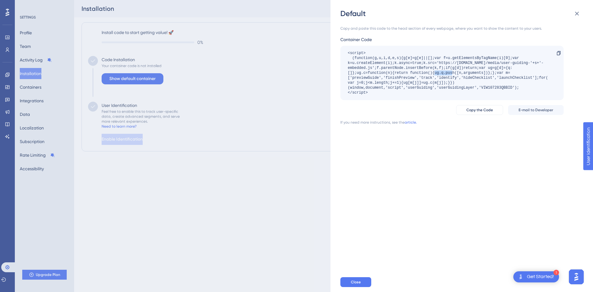
click at [415, 73] on div "<script> (function(g,u,i,d,e,s){g[e]=g[e]||[];var f=u.getElementsByTagName(i)[0…" at bounding box center [449, 73] width 202 height 44
click at [300, 87] on div "Default Copy and paste this code to the head section of every webpage, where yo…" at bounding box center [296, 146] width 593 height 292
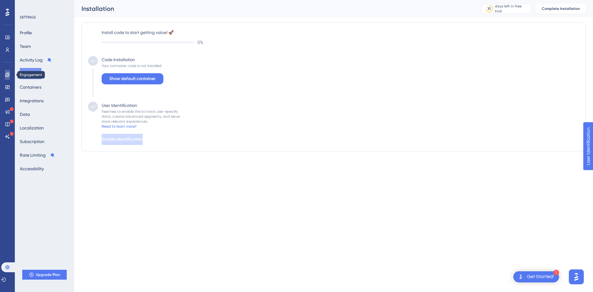
click at [5, 75] on link at bounding box center [7, 75] width 5 height 10
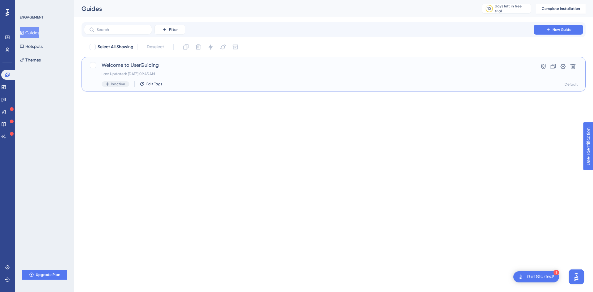
click at [166, 67] on span "Welcome to UserGuiding" at bounding box center [309, 64] width 414 height 7
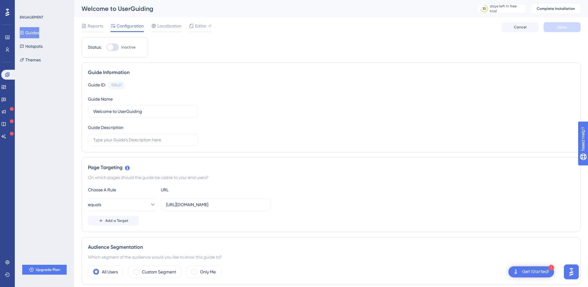
click at [113, 47] on div at bounding box center [110, 47] width 6 height 6
click at [107, 47] on input "Inactive" at bounding box center [106, 47] width 0 height 0
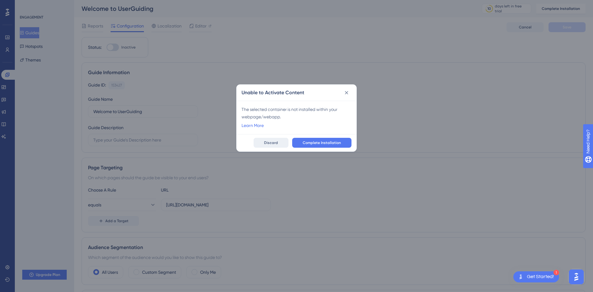
click at [274, 143] on span "Discard" at bounding box center [271, 142] width 14 height 5
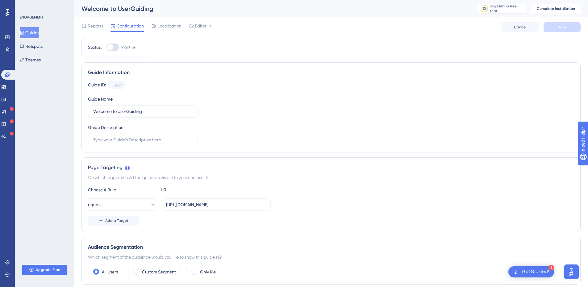
click at [114, 49] on div at bounding box center [113, 47] width 12 height 7
click at [107, 48] on input "Inactive" at bounding box center [106, 47] width 0 height 0
checkbox input "false"
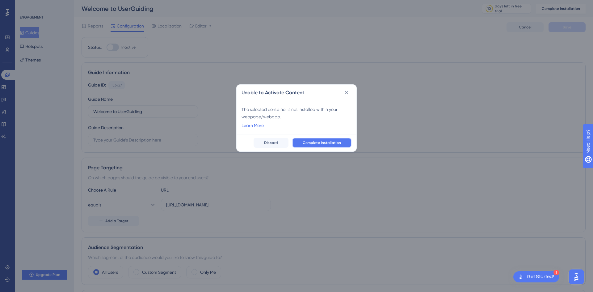
click at [307, 142] on span "Complete Installation" at bounding box center [322, 142] width 38 height 5
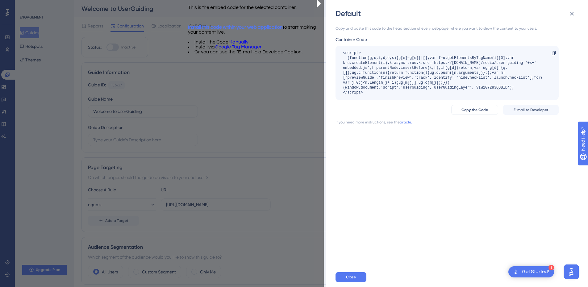
click at [286, 32] on p "Install this code within your web application to start making your content live." at bounding box center [256, 30] width 136 height 10
click at [283, 30] on span "Install this code within your web application" at bounding box center [235, 27] width 95 height 5
click at [291, 47] on div "Install the Code Manually Install via Google Tag Manager Or you can use the "E-…" at bounding box center [245, 47] width 115 height 15
click at [295, 54] on li "Or you can use the "E-mail to a Developer" option." at bounding box center [245, 51] width 115 height 5
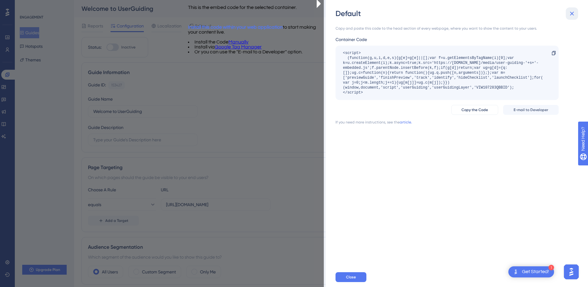
click at [474, 18] on button at bounding box center [572, 13] width 12 height 12
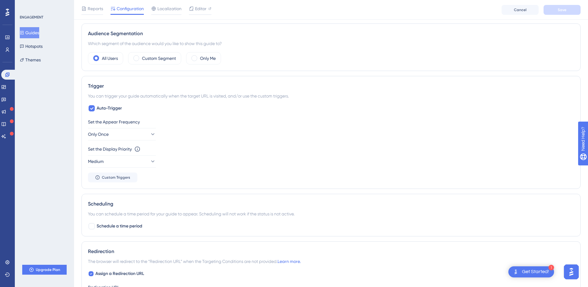
scroll to position [154, 0]
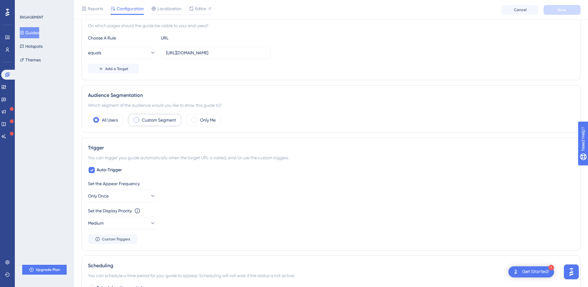
click at [144, 121] on label "Custom Segment" at bounding box center [159, 119] width 34 height 7
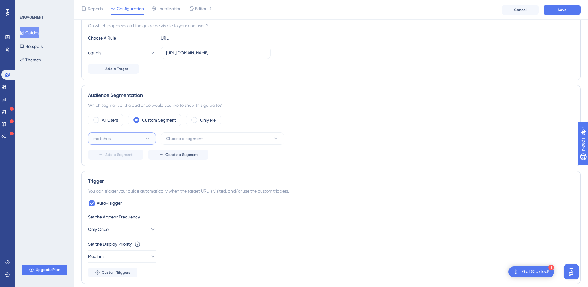
click at [139, 137] on button "matches" at bounding box center [122, 138] width 68 height 12
click at [139, 136] on button "matches" at bounding box center [122, 138] width 68 height 12
click at [180, 137] on span "Choose a segment" at bounding box center [184, 138] width 37 height 7
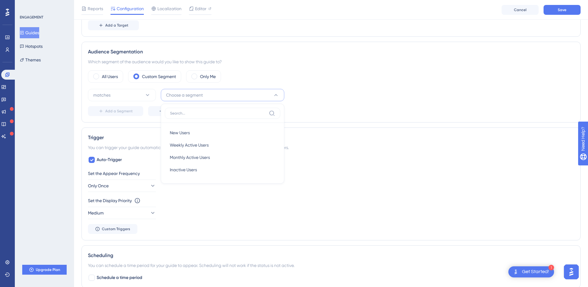
click at [176, 194] on div "Set the Appear Frequency Only Once Set the Display Priority This option will se…" at bounding box center [331, 202] width 486 height 64
click at [166, 112] on span "Create a Segment" at bounding box center [181, 111] width 32 height 5
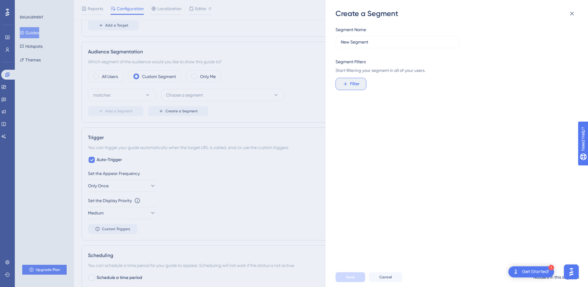
click at [363, 79] on button "Filter" at bounding box center [351, 84] width 31 height 12
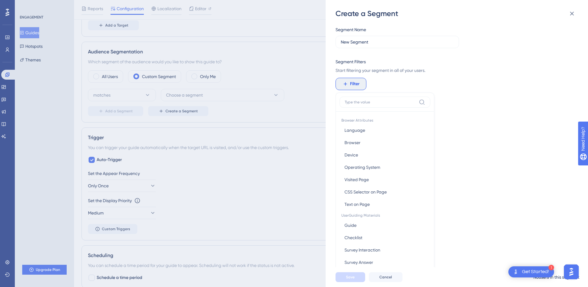
scroll to position [45, 0]
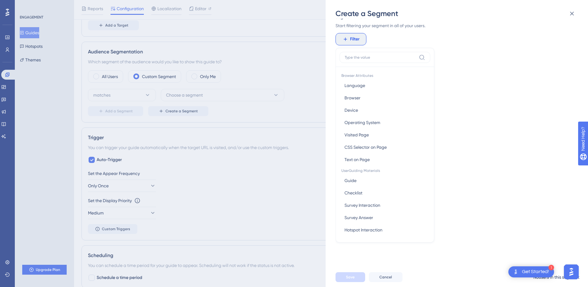
click at [474, 160] on div "Segment Name New Segment Segment Filters Start filtering your segment in all of…" at bounding box center [460, 143] width 249 height 249
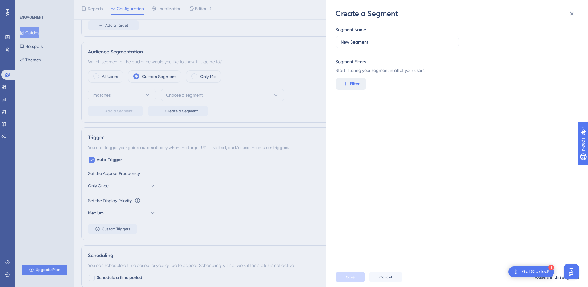
click at [273, 155] on div "Create a Segment Segment Name New Segment Segment Filters Start filtering your …" at bounding box center [294, 143] width 588 height 287
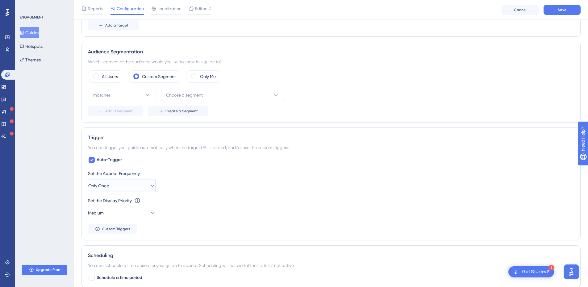
click at [137, 183] on button "Only Once" at bounding box center [122, 186] width 68 height 12
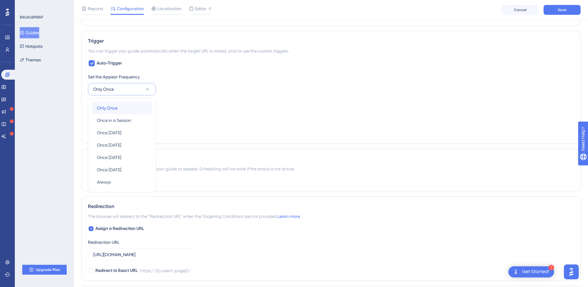
click at [129, 107] on div "Only Once Only Once" at bounding box center [122, 108] width 50 height 12
click at [171, 9] on span "Localization" at bounding box center [169, 8] width 24 height 7
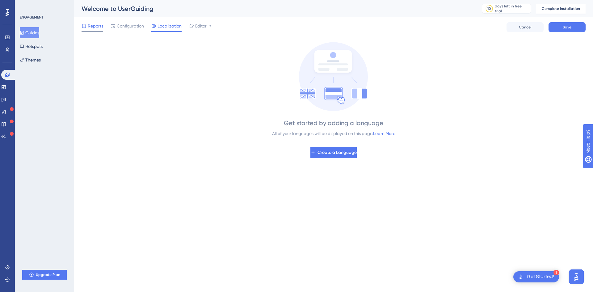
click at [89, 30] on div "Reports" at bounding box center [92, 27] width 22 height 10
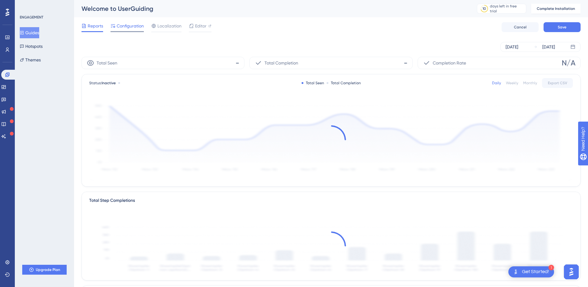
click at [140, 28] on span "Configuration" at bounding box center [130, 25] width 27 height 7
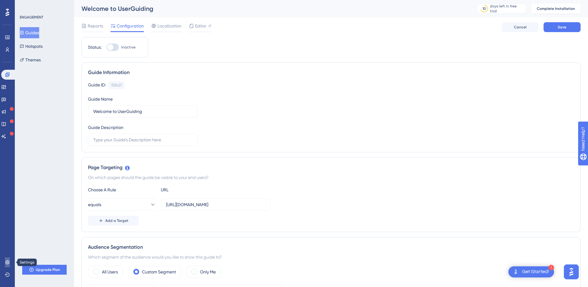
click at [6, 224] on icon at bounding box center [7, 262] width 5 height 5
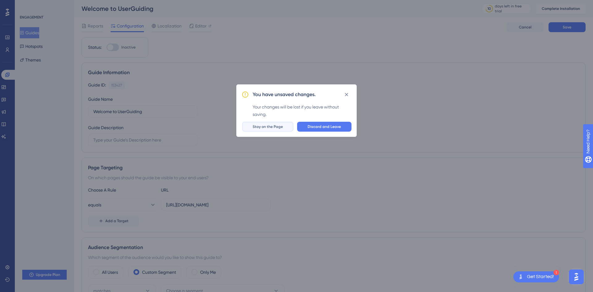
click at [282, 126] on span "Stay on the Page" at bounding box center [268, 126] width 30 height 5
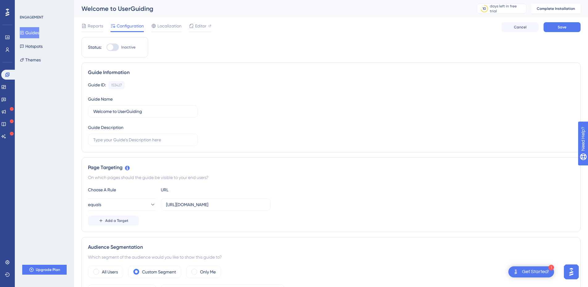
click at [115, 49] on div at bounding box center [113, 47] width 12 height 7
click at [107, 48] on input "Inactive" at bounding box center [106, 47] width 0 height 0
checkbox input "false"
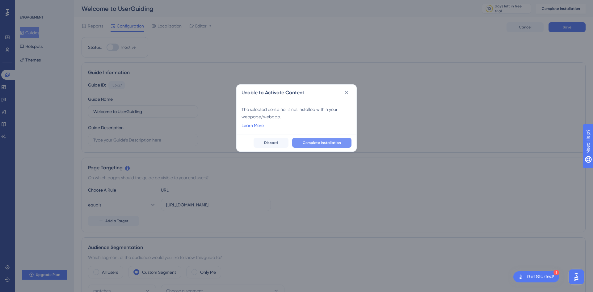
click at [337, 142] on span "Complete Installation" at bounding box center [322, 142] width 38 height 5
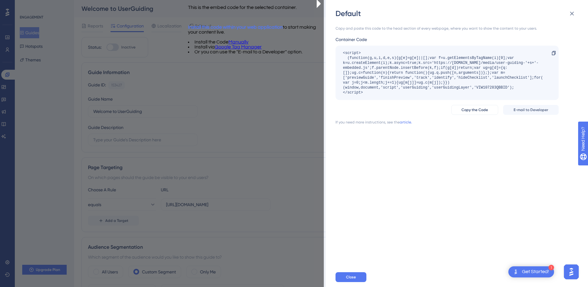
click at [262, 49] on link "Google Tag Manager" at bounding box center [238, 46] width 47 height 5
click at [404, 146] on div "Copy and paste this code to the head section of every webpage, where you want t…" at bounding box center [460, 143] width 249 height 249
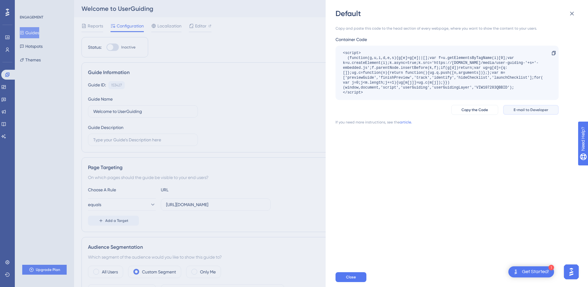
click at [474, 111] on span "E-mail to Developer" at bounding box center [531, 109] width 35 height 5
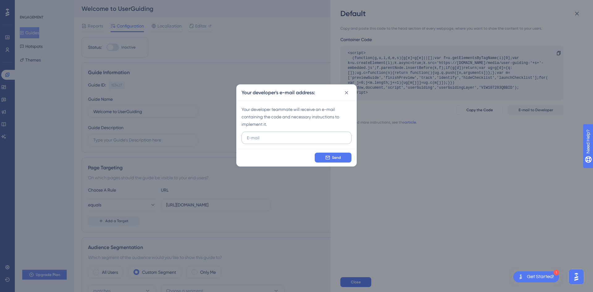
click at [293, 139] on input "text" at bounding box center [296, 137] width 99 height 7
type input "syukriidris02@gmail.com"
click at [336, 156] on span "Send" at bounding box center [336, 157] width 9 height 5
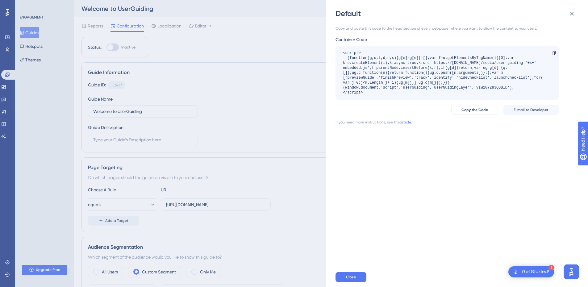
click at [474, 224] on div "Get Started!" at bounding box center [535, 272] width 27 height 7
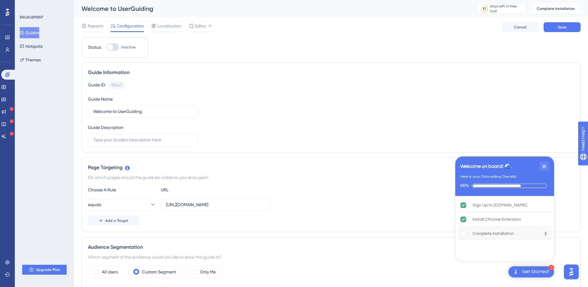
click at [474, 224] on div "Complete Installation" at bounding box center [493, 233] width 41 height 7
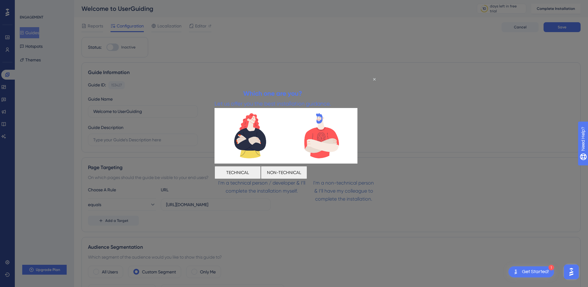
click at [307, 168] on button "NON-TECHNICAL" at bounding box center [284, 172] width 46 height 13
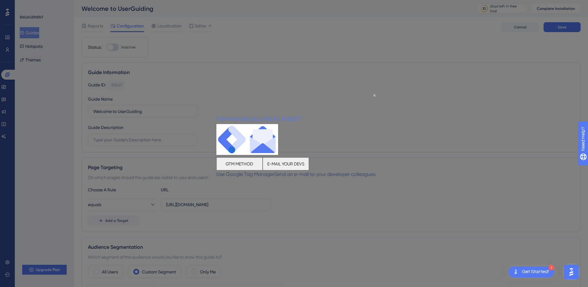
click at [309, 166] on button "E-MAIL YOUR DEVS" at bounding box center [286, 163] width 46 height 13
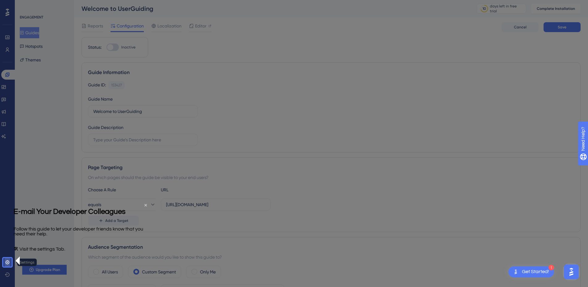
click at [10, 224] on link at bounding box center [7, 262] width 5 height 10
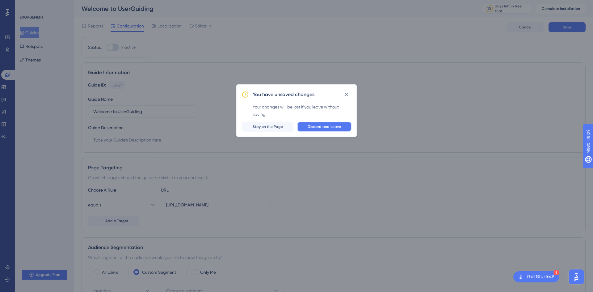
click at [315, 127] on span "Discard and Leave" at bounding box center [323, 126] width 33 height 5
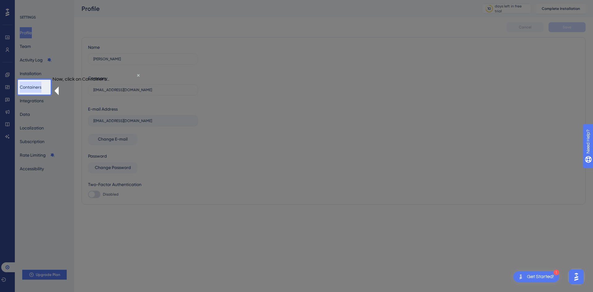
click at [41, 87] on button "Containers" at bounding box center [31, 86] width 22 height 11
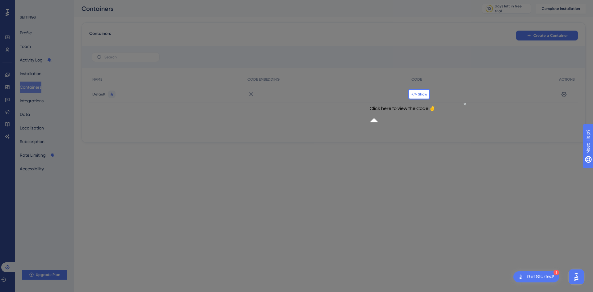
click at [415, 95] on span "</> Show" at bounding box center [419, 94] width 16 height 5
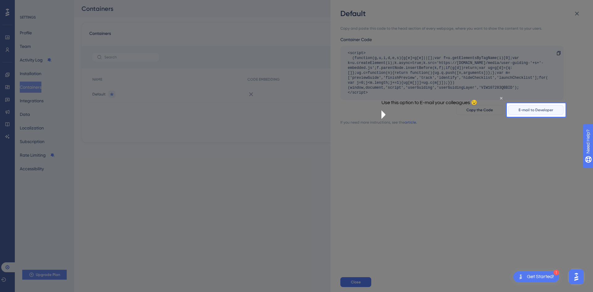
click at [474, 110] on span "E-mail to Developer" at bounding box center [535, 109] width 35 height 5
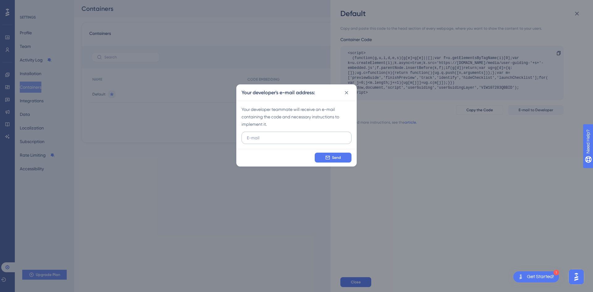
click at [273, 136] on input "text" at bounding box center [296, 137] width 99 height 7
type input "a"
type input "syukriidris02@gmail.com"
click at [321, 161] on button "Send" at bounding box center [333, 157] width 37 height 10
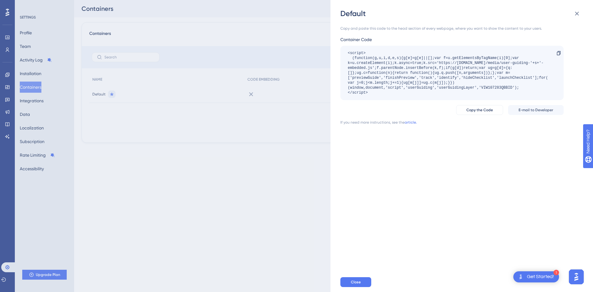
click at [474, 224] on div "Get Started!" at bounding box center [540, 276] width 27 height 7
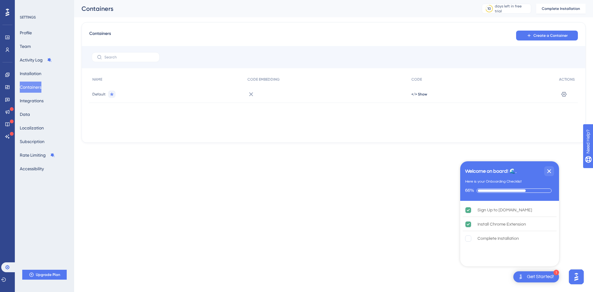
click at [442, 0] on html "1 Get Started! Welcome on board! 🌊. Here is your Onboarding Checklist 66% Sign …" at bounding box center [296, 0] width 593 height 0
click at [428, 0] on html "1 Get Started! Welcome on board! 🌊. Here is your Onboarding Checklist 66% Sign …" at bounding box center [296, 0] width 593 height 0
click at [407, 0] on html "1 Get Started! Welcome on board! 🌊. Here is your Onboarding Checklist 66% Sign …" at bounding box center [296, 0] width 593 height 0
click at [474, 173] on icon "Close Checklist" at bounding box center [548, 170] width 7 height 7
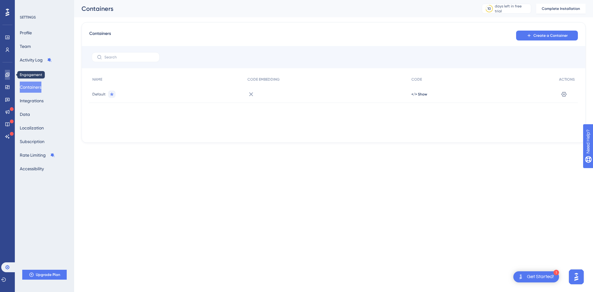
click at [6, 75] on icon at bounding box center [7, 74] width 5 height 5
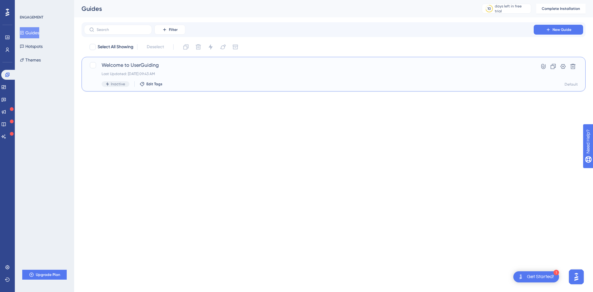
click at [198, 68] on span "Welcome to UserGuiding" at bounding box center [309, 64] width 414 height 7
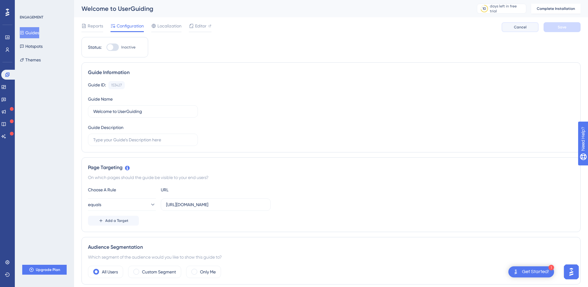
click at [474, 29] on span "Cancel" at bounding box center [520, 27] width 13 height 5
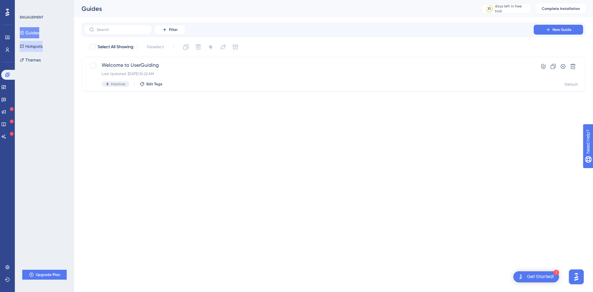
click at [39, 47] on button "Hotspots" at bounding box center [31, 46] width 23 height 11
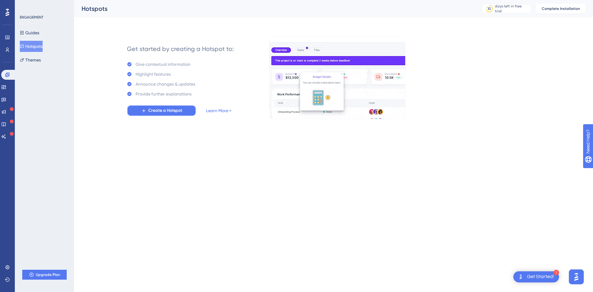
click at [186, 113] on button "Create a Hotspot" at bounding box center [161, 110] width 69 height 11
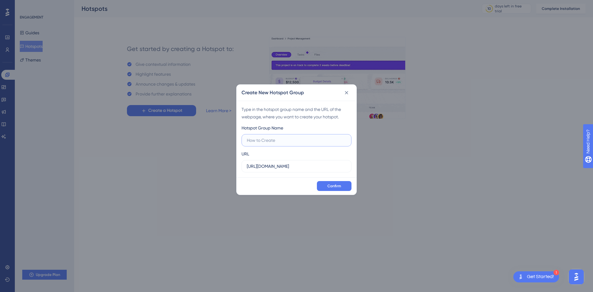
click at [286, 140] on input "text" at bounding box center [296, 140] width 99 height 7
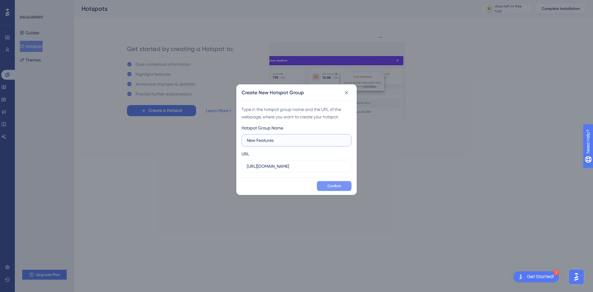
type input "New Features"
click at [341, 187] on button "Confirm" at bounding box center [334, 186] width 35 height 10
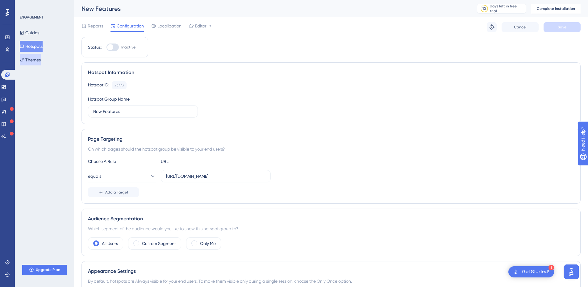
click at [41, 55] on button "Themes" at bounding box center [30, 59] width 21 height 11
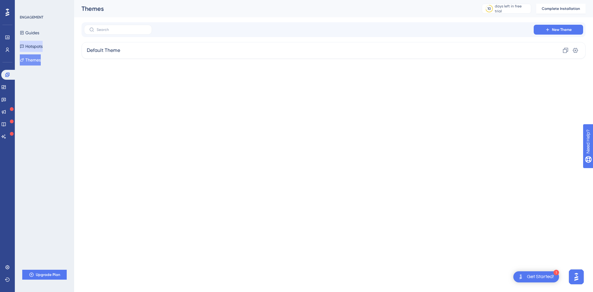
click at [40, 44] on button "Hotspots" at bounding box center [31, 46] width 23 height 11
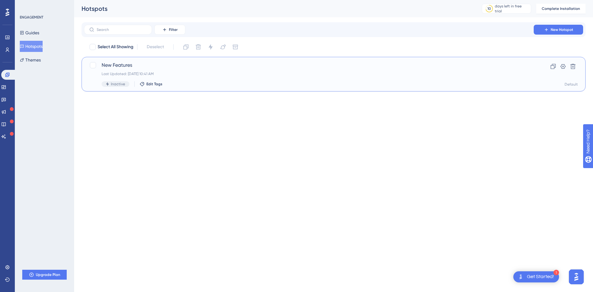
click at [120, 69] on span "New Features" at bounding box center [309, 64] width 414 height 7
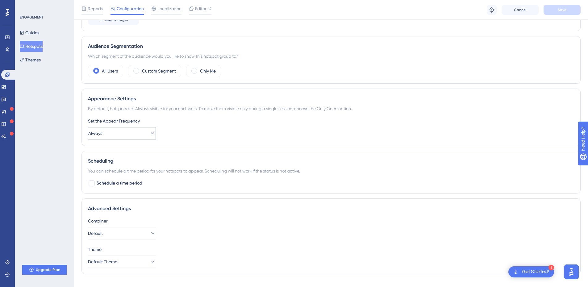
scroll to position [187, 0]
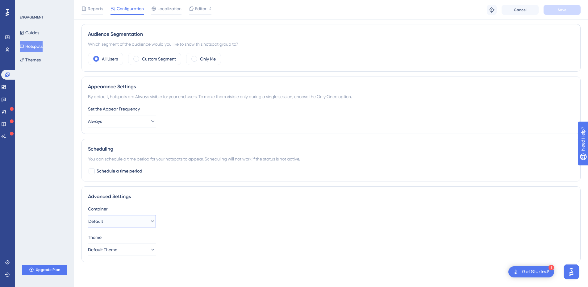
click at [136, 217] on button "Default" at bounding box center [122, 221] width 68 height 12
click at [139, 224] on button "Default Theme" at bounding box center [122, 250] width 68 height 12
click at [40, 59] on button "Themes" at bounding box center [30, 59] width 21 height 11
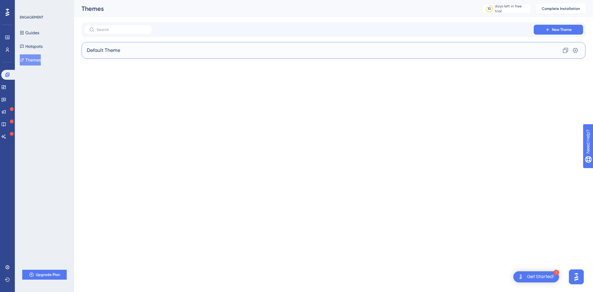
click at [156, 48] on div "Default Theme Clone Settings" at bounding box center [333, 50] width 504 height 17
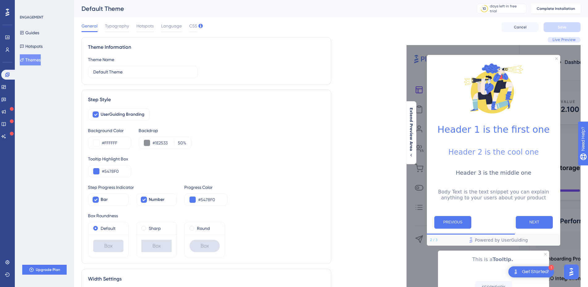
click at [121, 18] on div "General Typography Hotspots Language CSS Cancel Save" at bounding box center [330, 27] width 499 height 20
click at [122, 25] on span "Typography" at bounding box center [117, 25] width 24 height 7
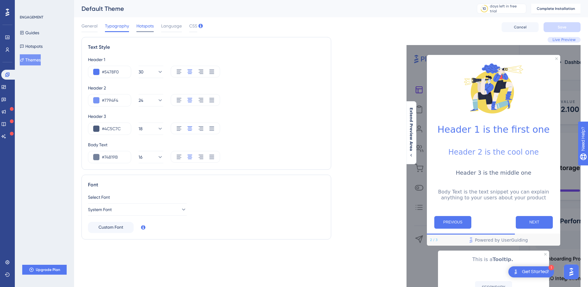
click at [142, 29] on span "Hotspots" at bounding box center [144, 25] width 17 height 7
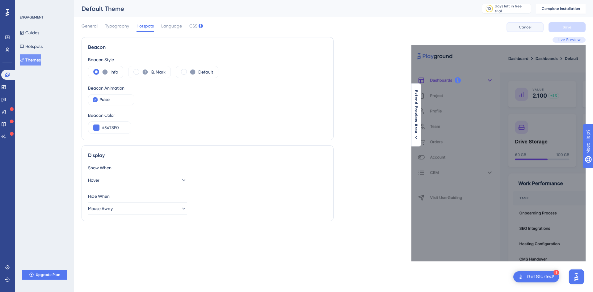
click at [474, 30] on button "Cancel" at bounding box center [524, 27] width 37 height 10
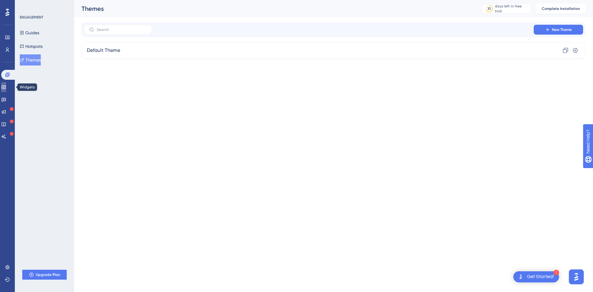
click at [6, 84] on link at bounding box center [3, 87] width 5 height 10
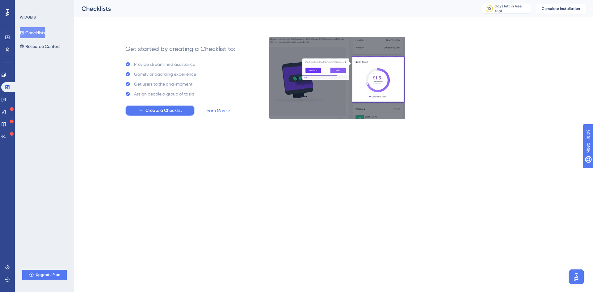
click at [161, 113] on span "Create a Checklist" at bounding box center [163, 110] width 36 height 7
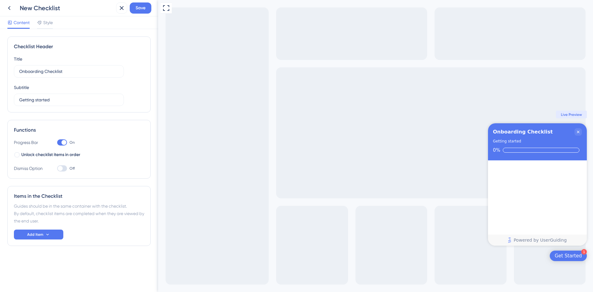
click at [474, 224] on div "Get Started" at bounding box center [567, 256] width 27 height 6
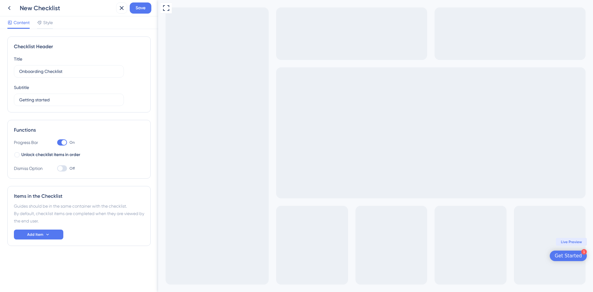
click at [474, 224] on div "Get Started" at bounding box center [567, 256] width 27 height 6
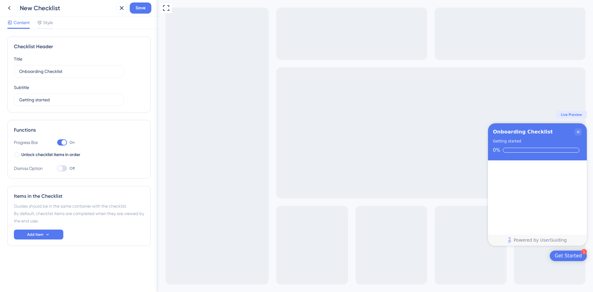
click at [474, 146] on div "Onboarding Checklist Getting started 0%" at bounding box center [537, 141] width 99 height 37
click at [474, 145] on div "Onboarding Checklist Getting started 0%" at bounding box center [537, 141] width 99 height 37
click at [474, 132] on icon "Close Checklist" at bounding box center [578, 132] width 2 height 2
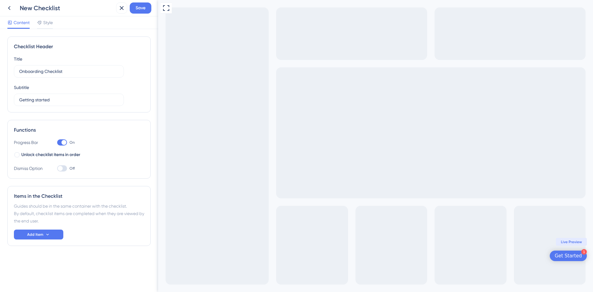
click at [474, 224] on span "Live Preview" at bounding box center [571, 241] width 21 height 5
click at [474, 224] on div "Get Started" at bounding box center [567, 256] width 27 height 6
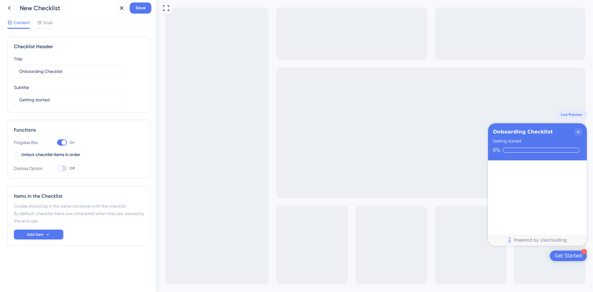
click at [474, 166] on div "Checklist items" at bounding box center [537, 196] width 99 height 73
click at [474, 130] on icon "Close Checklist" at bounding box center [577, 131] width 5 height 5
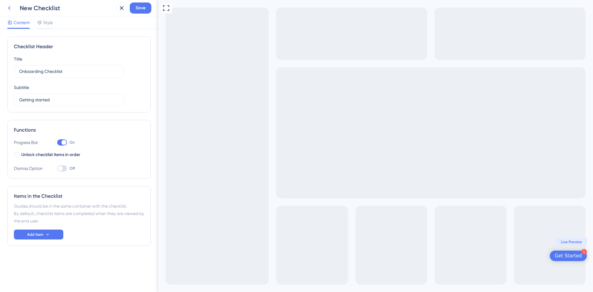
click at [10, 7] on icon at bounding box center [9, 7] width 7 height 7
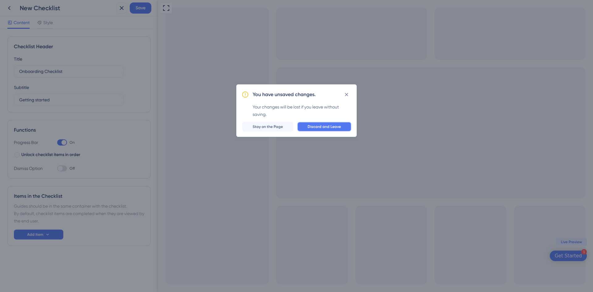
click at [323, 125] on span "Discard and Leave" at bounding box center [323, 126] width 33 height 5
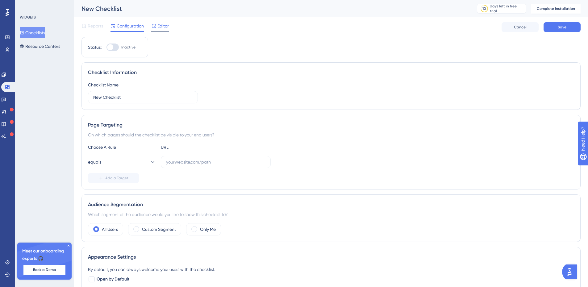
click at [163, 25] on span "Editor" at bounding box center [162, 25] width 11 height 7
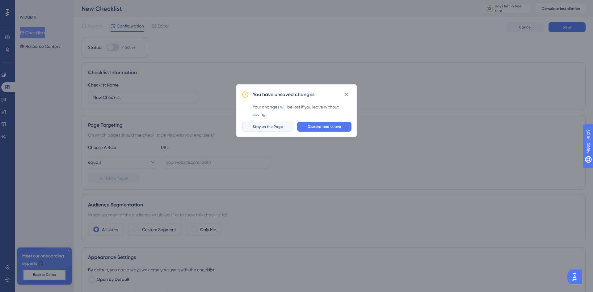
click at [276, 127] on span "Stay on the Page" at bounding box center [268, 126] width 30 height 5
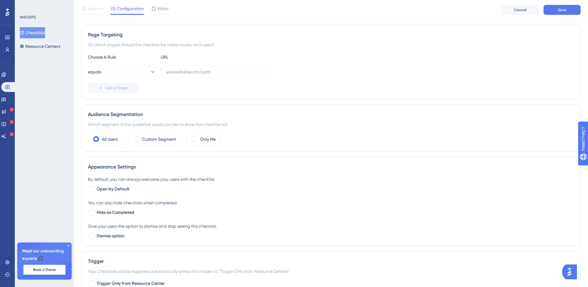
scroll to position [154, 0]
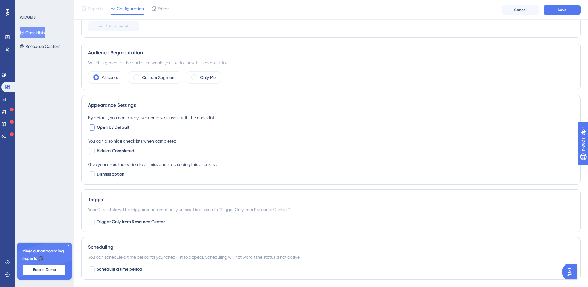
click at [115, 127] on span "Open by Default" at bounding box center [113, 127] width 33 height 7
checkbox input "false"
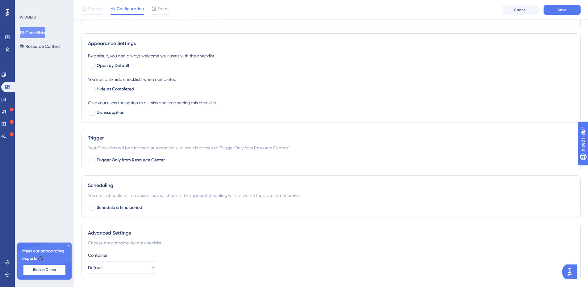
scroll to position [234, 0]
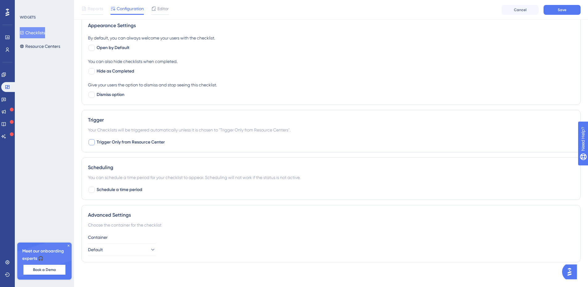
click at [130, 142] on span "Trigger Only from Resource Center" at bounding box center [131, 142] width 68 height 7
checkbox input "false"
click at [119, 224] on button "Default" at bounding box center [122, 250] width 68 height 12
click at [130, 224] on button "Default" at bounding box center [122, 250] width 68 height 12
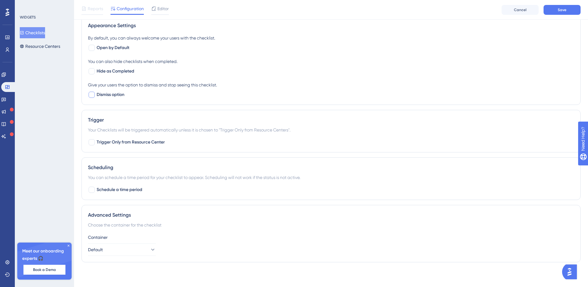
click at [95, 94] on div at bounding box center [91, 94] width 7 height 7
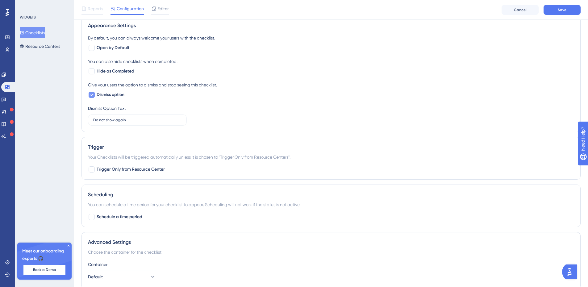
click at [97, 93] on span "Dismiss option" at bounding box center [111, 94] width 28 height 7
checkbox input "false"
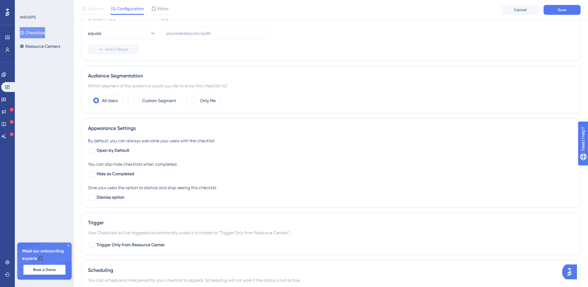
scroll to position [123, 0]
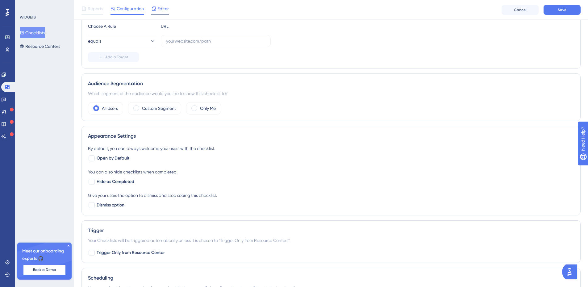
click at [153, 10] on icon at bounding box center [154, 8] width 4 height 4
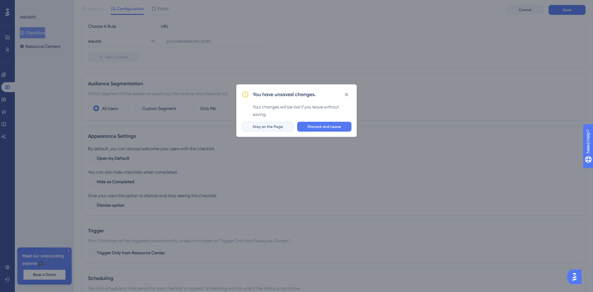
click at [270, 127] on span "Stay on the Page" at bounding box center [268, 126] width 30 height 5
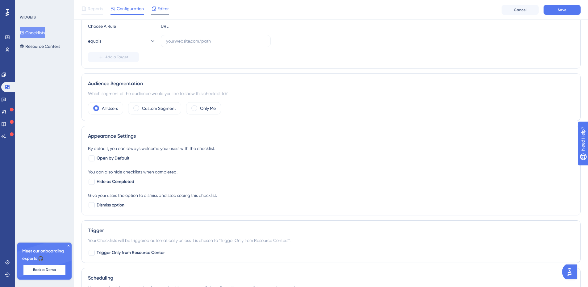
click at [165, 9] on span "Editor" at bounding box center [162, 8] width 11 height 7
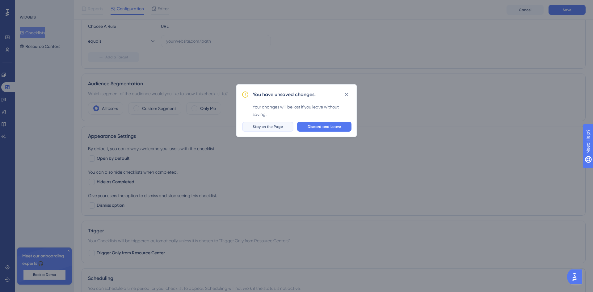
click at [283, 129] on span "Stay on the Page" at bounding box center [268, 126] width 30 height 5
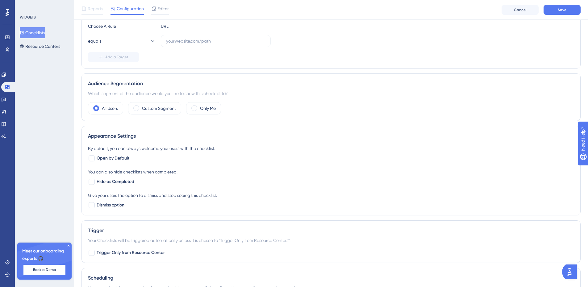
scroll to position [234, 0]
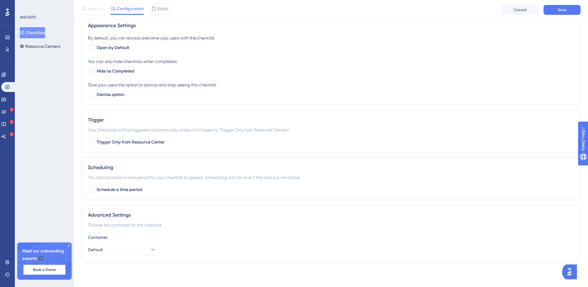
click at [68, 224] on icon at bounding box center [69, 246] width 4 height 4
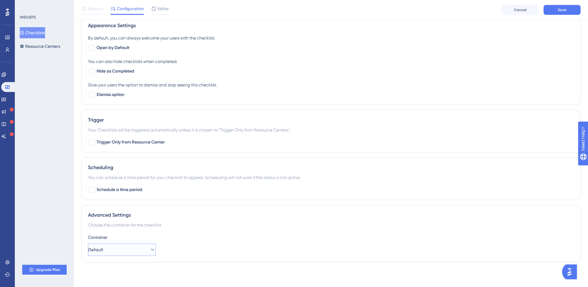
click at [116, 224] on button "Default" at bounding box center [122, 250] width 68 height 12
click at [124, 224] on div "Default Default" at bounding box center [122, 268] width 50 height 12
click at [474, 9] on button "Save" at bounding box center [562, 10] width 37 height 10
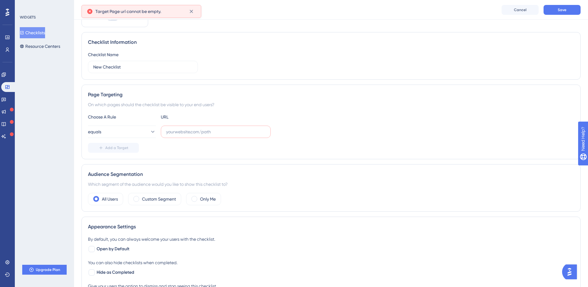
scroll to position [21, 0]
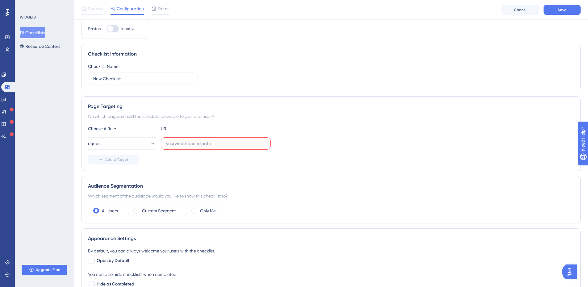
click at [172, 144] on input "text" at bounding box center [215, 143] width 99 height 7
paste input "https://playground.userguiding.com/"
drag, startPoint x: 182, startPoint y: 144, endPoint x: 150, endPoint y: 141, distance: 31.9
click at [150, 141] on div "equals https://playground.userguiding.com/" at bounding box center [179, 143] width 183 height 12
type input "playground.userguiding.com/"
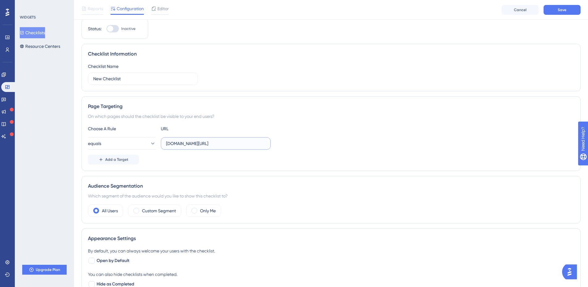
click at [158, 142] on div "equals playground.userguiding.com/" at bounding box center [179, 143] width 183 height 12
click at [207, 144] on input "text" at bounding box center [215, 143] width 99 height 7
paste input "playground.userguiding.com/"
type input "playground.userguiding.com/"
click at [168, 6] on span "Editor" at bounding box center [162, 8] width 11 height 7
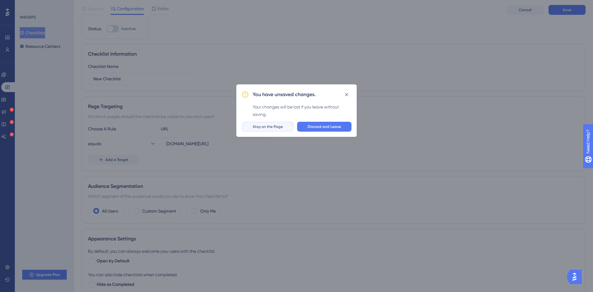
click at [278, 126] on span "Stay on the Page" at bounding box center [268, 126] width 30 height 5
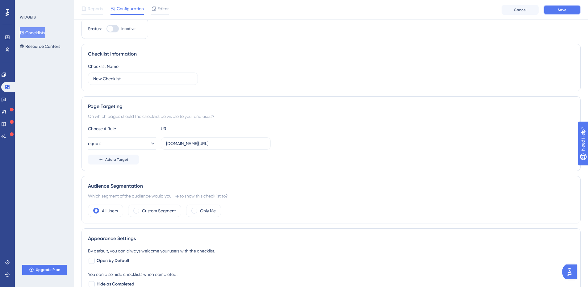
click at [474, 9] on button "Save" at bounding box center [562, 10] width 37 height 10
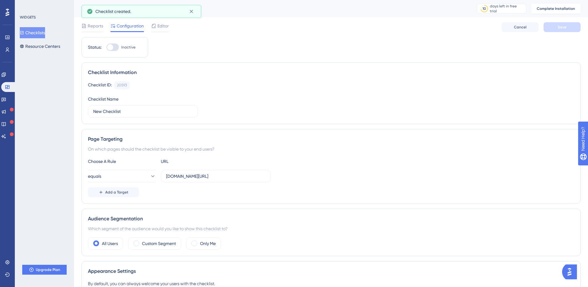
click at [159, 27] on span "Editor" at bounding box center [162, 25] width 11 height 7
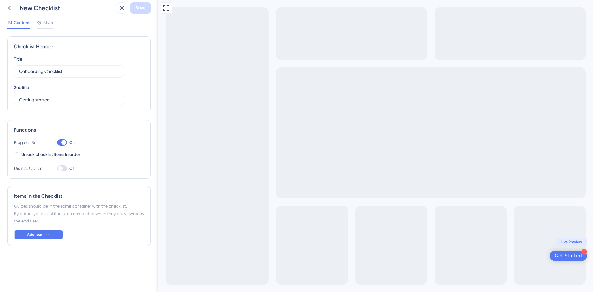
click at [50, 224] on button "Add Item" at bounding box center [38, 234] width 49 height 10
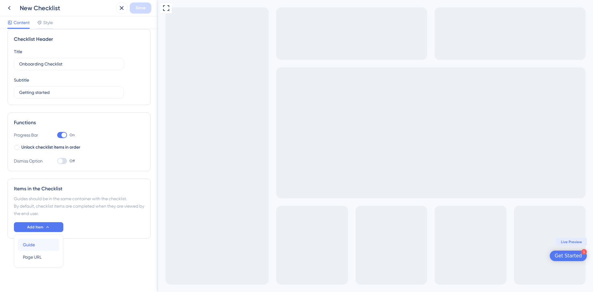
click at [47, 224] on div "Guide Guide" at bounding box center [38, 244] width 31 height 12
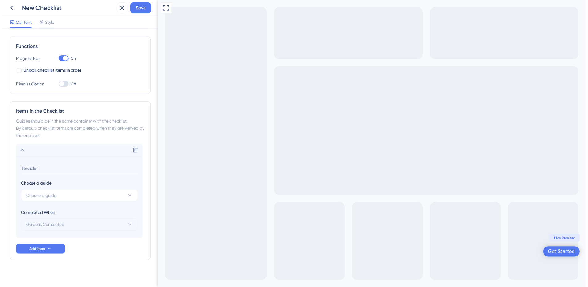
scroll to position [88, 0]
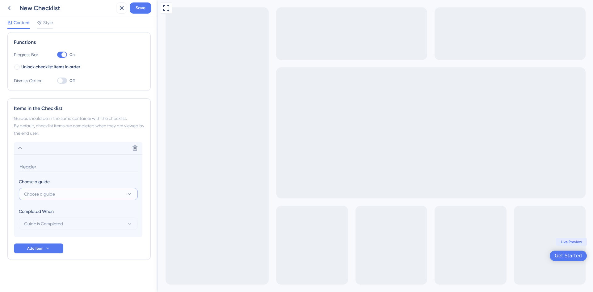
click at [62, 191] on button "Choose a guide" at bounding box center [78, 194] width 119 height 12
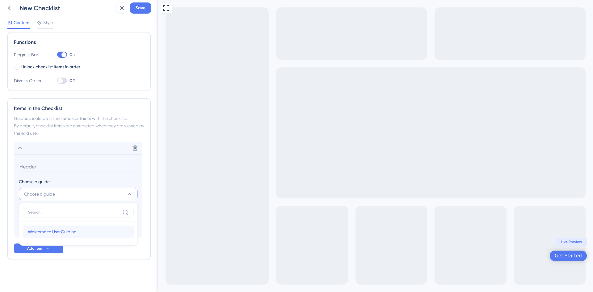
click at [71, 224] on div "Welcome to UserGuiding Welcome to UserGuiding" at bounding box center [78, 231] width 101 height 12
type input "Welcome to UserGuiding"
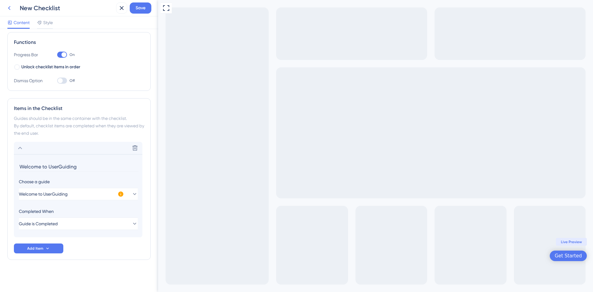
click at [11, 7] on icon at bounding box center [9, 7] width 7 height 7
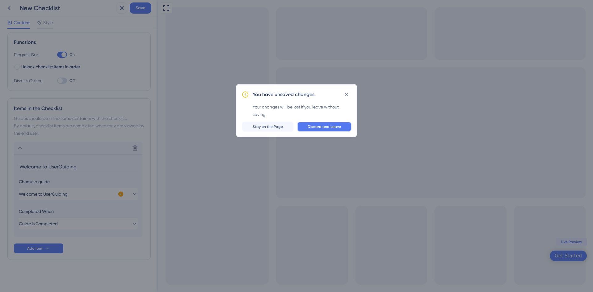
click at [307, 130] on button "Discard and Leave" at bounding box center [324, 127] width 54 height 10
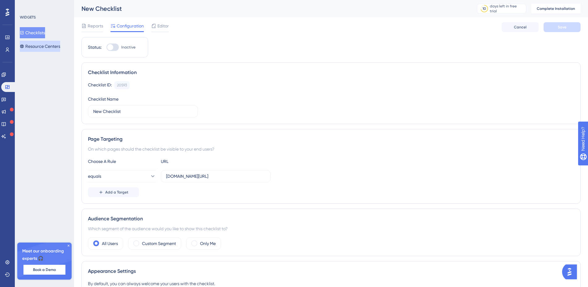
click at [50, 46] on button "Resource Centers" at bounding box center [40, 46] width 40 height 11
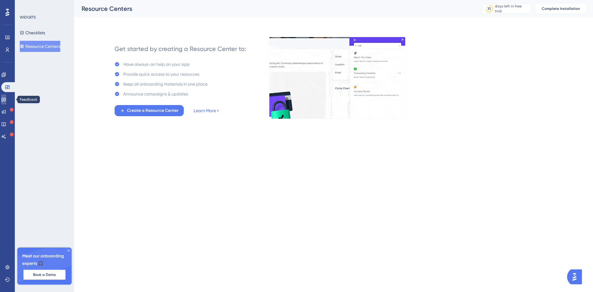
click at [6, 99] on icon at bounding box center [3, 99] width 5 height 5
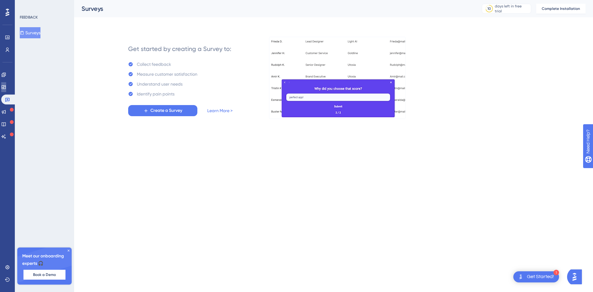
click at [6, 84] on link at bounding box center [3, 87] width 5 height 10
click at [6, 88] on icon at bounding box center [3, 87] width 5 height 5
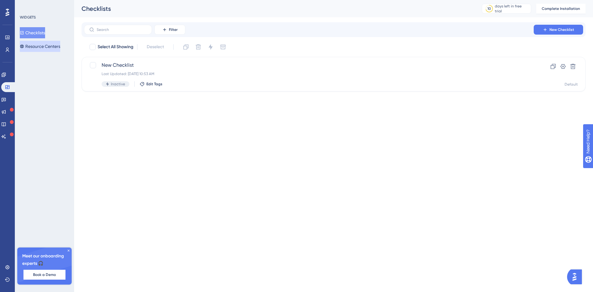
click at [45, 44] on button "Resource Centers" at bounding box center [40, 46] width 40 height 11
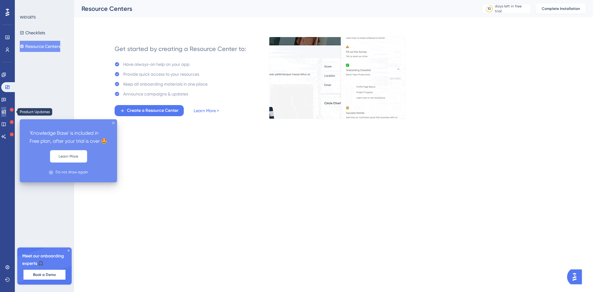
click at [6, 113] on icon at bounding box center [3, 111] width 5 height 5
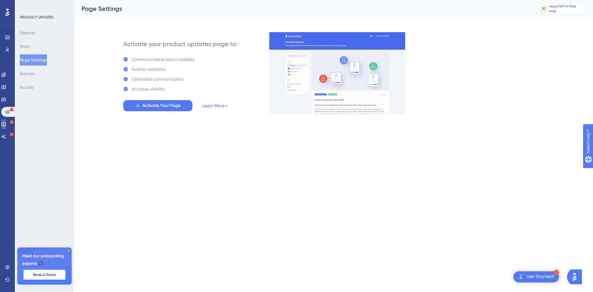
click at [6, 123] on icon at bounding box center [3, 124] width 5 height 5
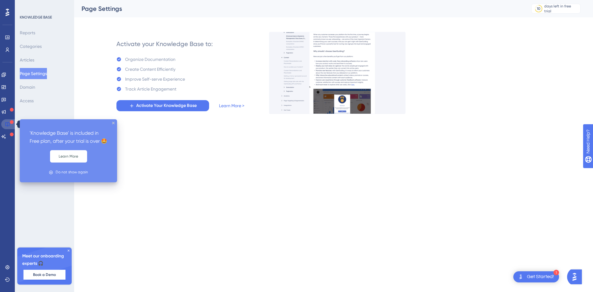
click at [6, 125] on icon at bounding box center [7, 124] width 4 height 4
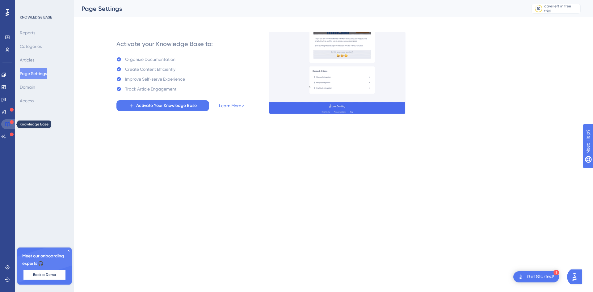
click at [8, 123] on icon at bounding box center [7, 124] width 4 height 4
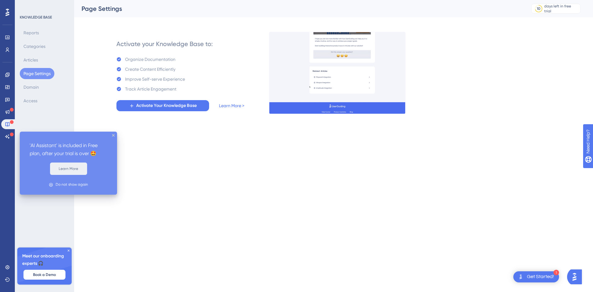
click at [77, 166] on button "Learn More" at bounding box center [68, 168] width 37 height 12
click at [77, 165] on button "Learn More" at bounding box center [68, 168] width 37 height 12
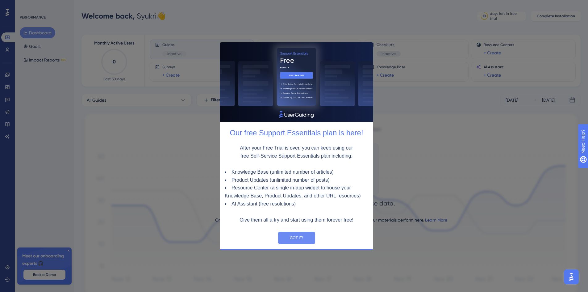
drag, startPoint x: 523, startPoint y: 280, endPoint x: 303, endPoint y: 238, distance: 223.8
click at [303, 238] on button "GOT IT!" at bounding box center [296, 238] width 37 height 12
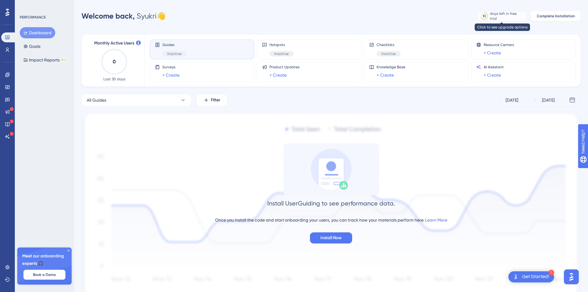
click at [491, 18] on div "days left in free trial" at bounding box center [507, 16] width 34 height 10
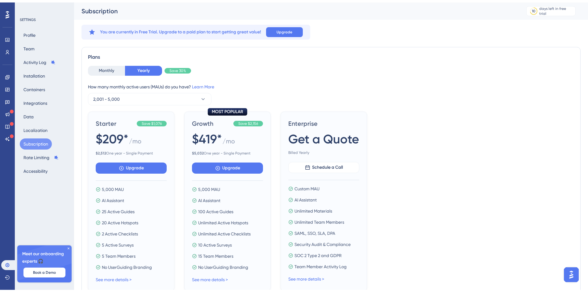
scroll to position [31, 0]
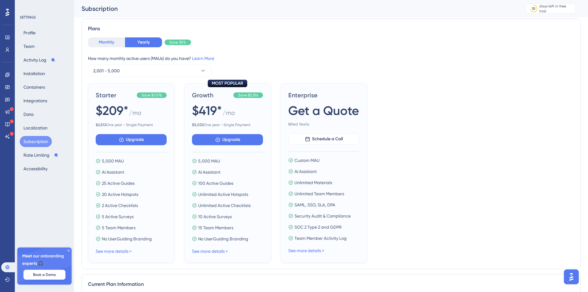
click at [98, 44] on button "Monthly" at bounding box center [106, 42] width 37 height 10
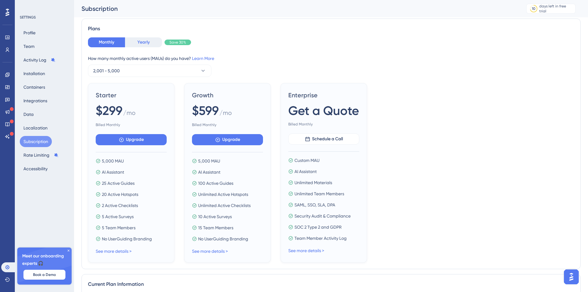
click at [142, 38] on button "Yearly" at bounding box center [143, 42] width 37 height 10
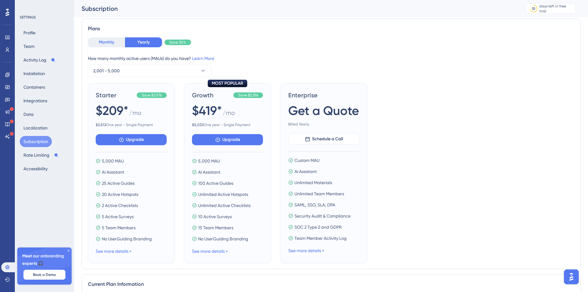
click at [116, 42] on button "Monthly" at bounding box center [106, 42] width 37 height 10
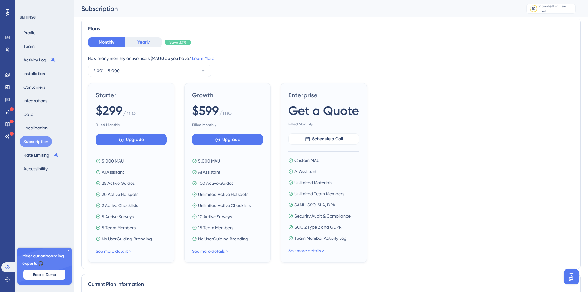
click at [135, 44] on button "Yearly" at bounding box center [143, 42] width 37 height 10
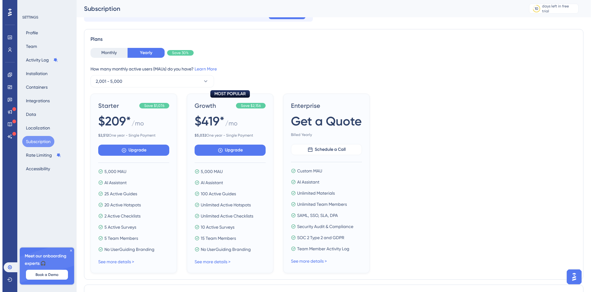
scroll to position [0, 0]
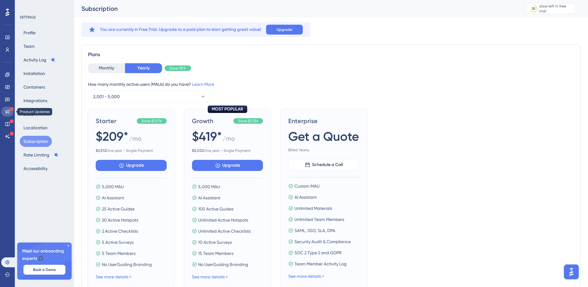
click at [7, 109] on link at bounding box center [7, 112] width 12 height 10
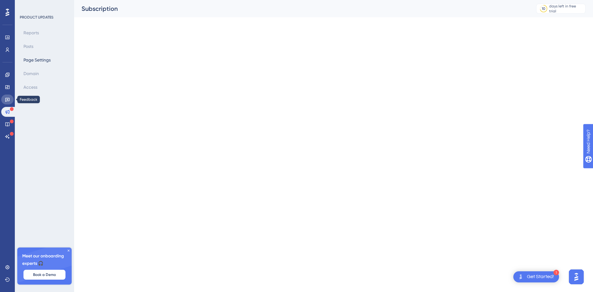
click at [7, 98] on icon at bounding box center [7, 99] width 5 height 5
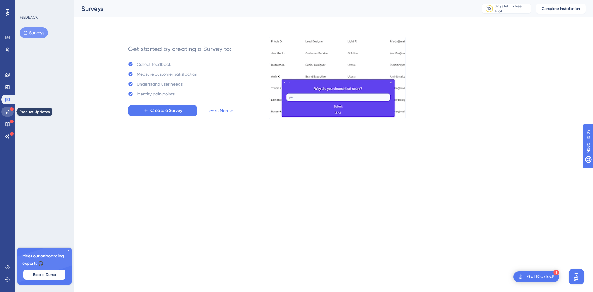
click at [11, 112] on link at bounding box center [7, 112] width 12 height 10
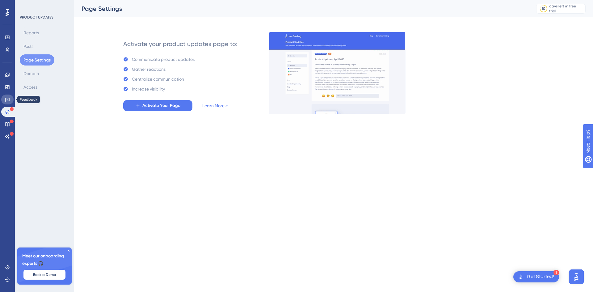
click at [6, 98] on icon at bounding box center [7, 99] width 5 height 5
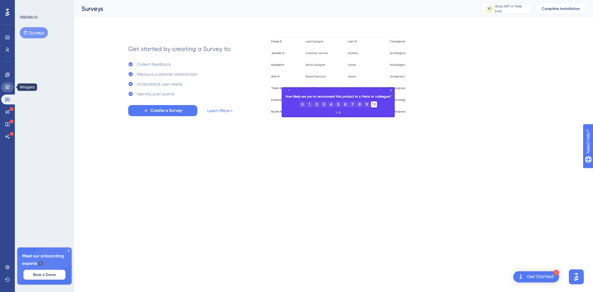
click at [9, 87] on icon at bounding box center [7, 87] width 5 height 5
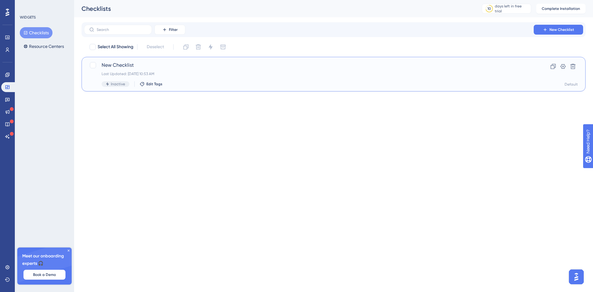
click at [152, 70] on div "New Checklist Last Updated: Oct 06 2025, 10:53 AM Inactive Edit Tags" at bounding box center [309, 73] width 414 height 25
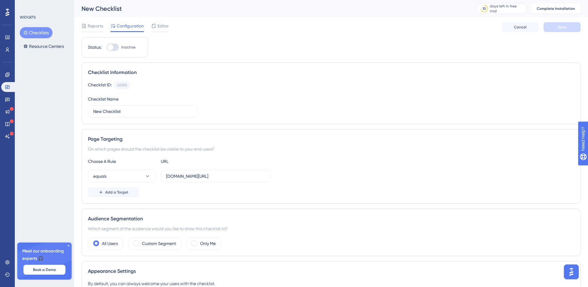
click at [158, 25] on span "Editor" at bounding box center [162, 25] width 11 height 7
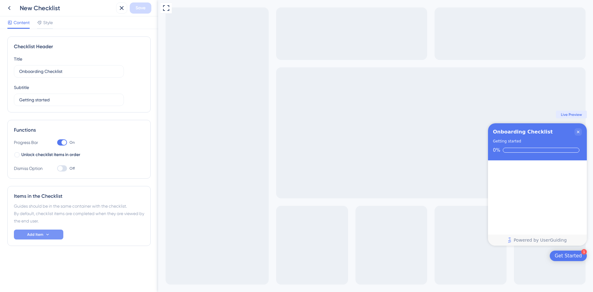
click at [59, 231] on button "Add Item" at bounding box center [38, 234] width 49 height 10
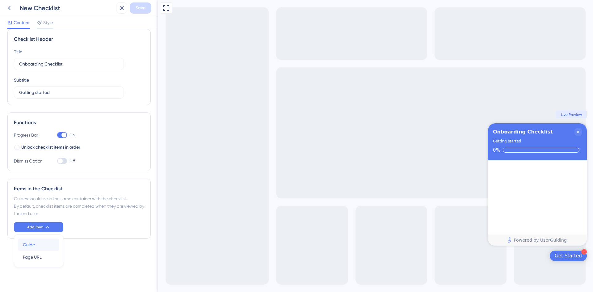
click at [47, 244] on div "Guide Guide" at bounding box center [38, 244] width 31 height 12
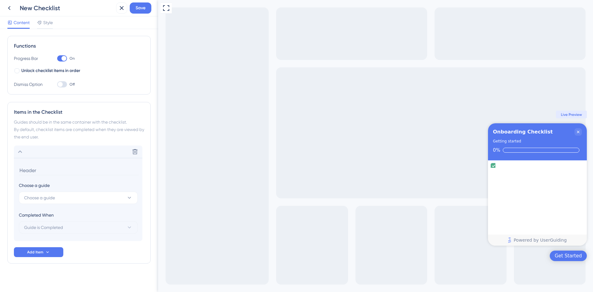
scroll to position [88, 0]
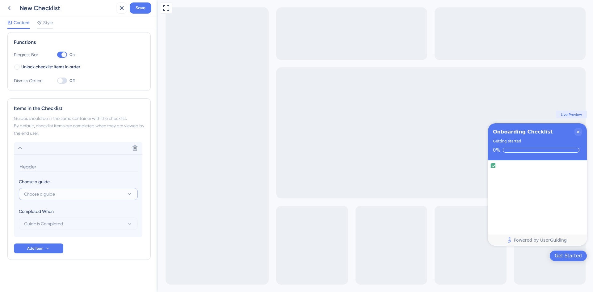
click at [69, 195] on button "Choose a guide" at bounding box center [78, 194] width 119 height 12
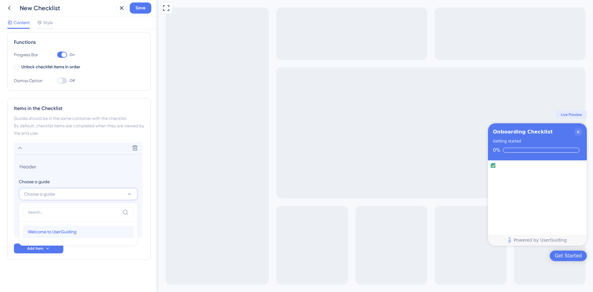
click at [65, 232] on span "Welcome to UserGuiding" at bounding box center [52, 231] width 49 height 7
type input "Welcome to UserGuiding"
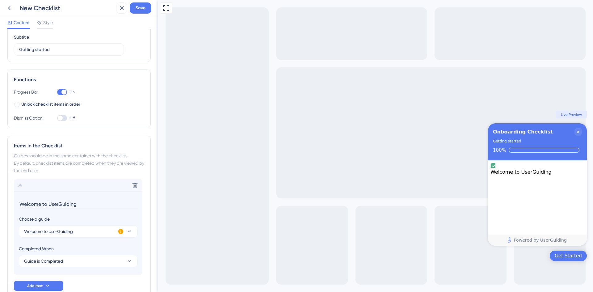
scroll to position [0, 0]
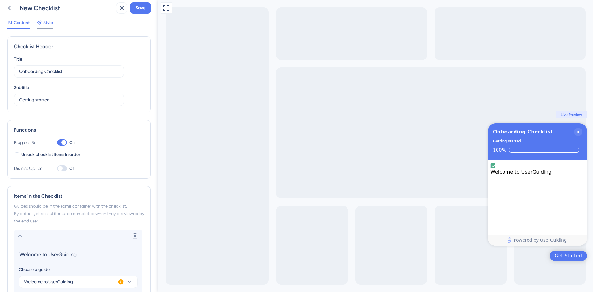
click at [45, 22] on span "Style" at bounding box center [48, 22] width 10 height 7
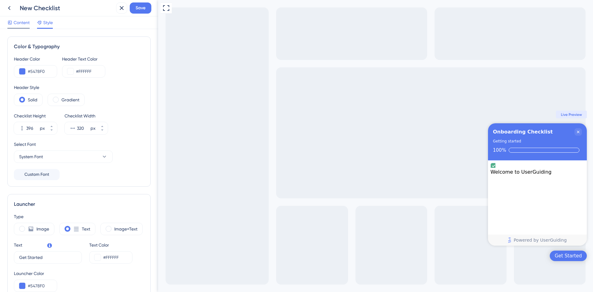
click at [21, 23] on span "Content" at bounding box center [22, 22] width 16 height 7
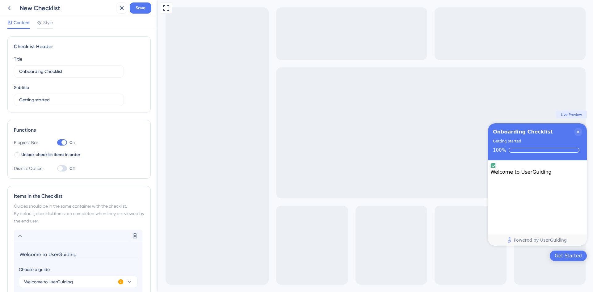
click at [66, 166] on div at bounding box center [62, 168] width 10 height 6
click at [57, 168] on input "Off" at bounding box center [57, 168] width 0 height 0
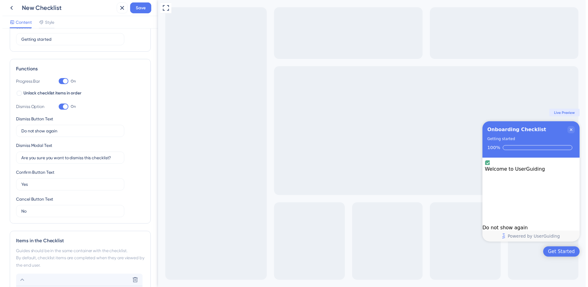
scroll to position [62, 0]
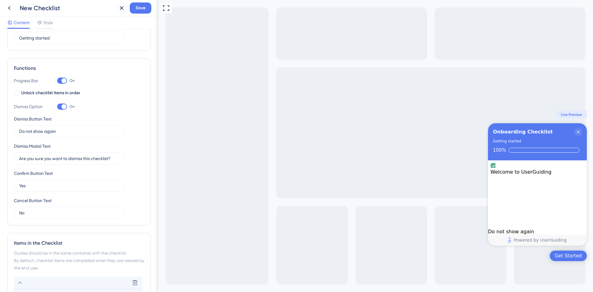
click at [58, 106] on div at bounding box center [62, 106] width 10 height 6
click at [57, 107] on input "On" at bounding box center [57, 107] width 0 height 0
checkbox input "false"
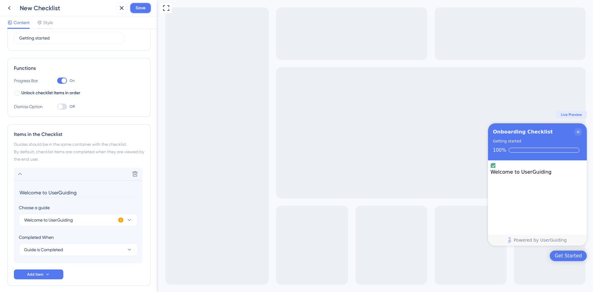
click at [137, 6] on span "Save" at bounding box center [141, 7] width 10 height 7
click at [7, 9] on icon at bounding box center [9, 7] width 7 height 7
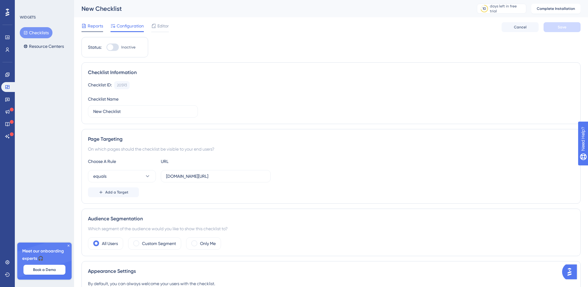
click at [100, 27] on span "Reports" at bounding box center [95, 25] width 15 height 7
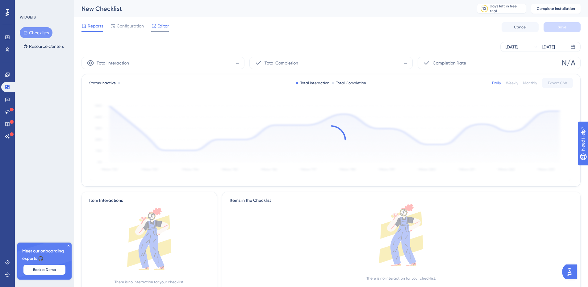
click at [159, 25] on span "Editor" at bounding box center [162, 25] width 11 height 7
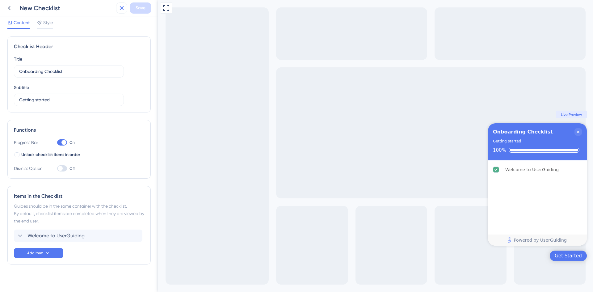
click at [120, 6] on icon at bounding box center [121, 7] width 7 height 7
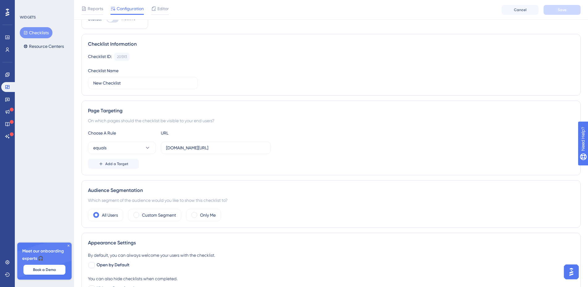
scroll to position [62, 0]
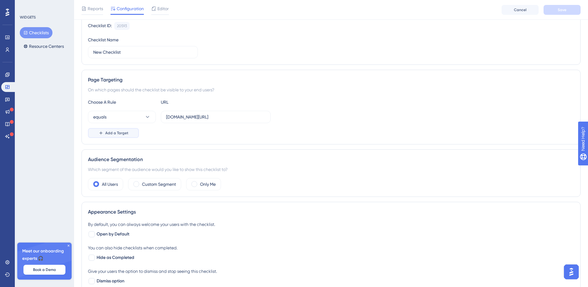
click at [123, 132] on span "Add a Target" at bounding box center [116, 133] width 23 height 5
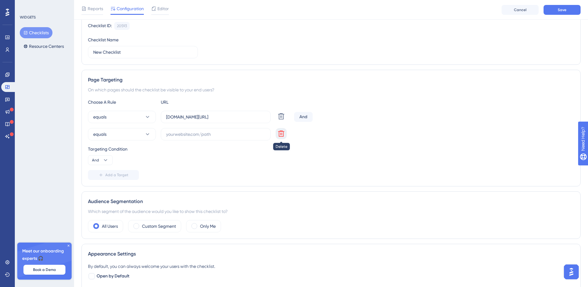
click at [280, 135] on icon at bounding box center [281, 133] width 7 height 7
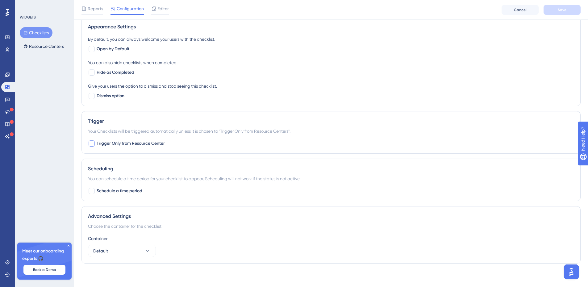
scroll to position [248, 0]
click at [135, 250] on button "Default" at bounding box center [122, 250] width 68 height 12
click at [136, 249] on button "Default" at bounding box center [122, 250] width 68 height 12
click at [113, 189] on span "Schedule a time period" at bounding box center [120, 189] width 46 height 7
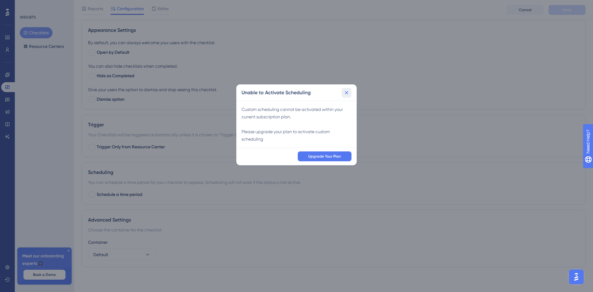
click at [346, 94] on icon at bounding box center [346, 93] width 6 height 6
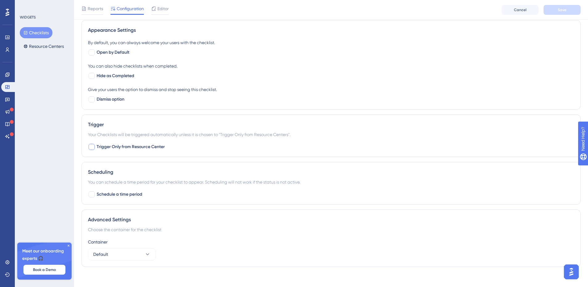
click at [111, 143] on span "Trigger Only from Resource Center" at bounding box center [131, 146] width 68 height 7
click at [115, 144] on span "Trigger Only from Resource Center" at bounding box center [131, 146] width 68 height 7
checkbox input "false"
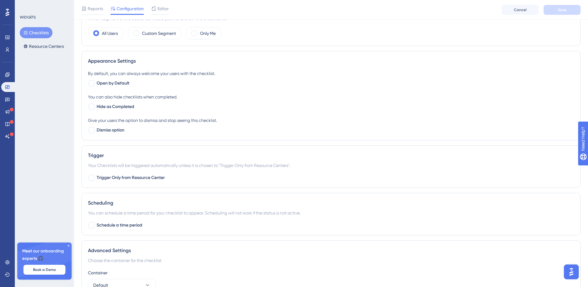
scroll to position [120, 0]
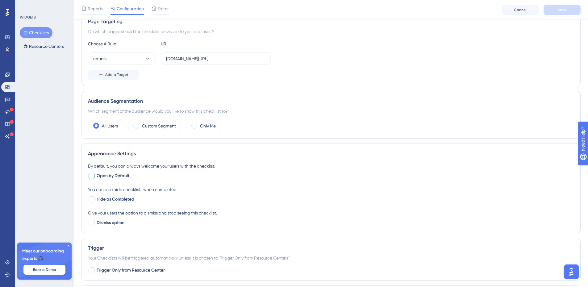
click at [92, 177] on div at bounding box center [92, 176] width 6 height 6
checkbox input "true"
click at [94, 201] on div at bounding box center [92, 199] width 6 height 6
checkbox input "true"
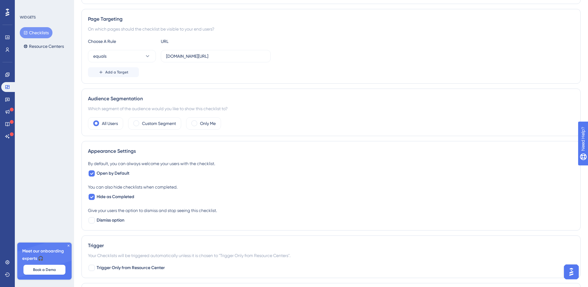
scroll to position [0, 0]
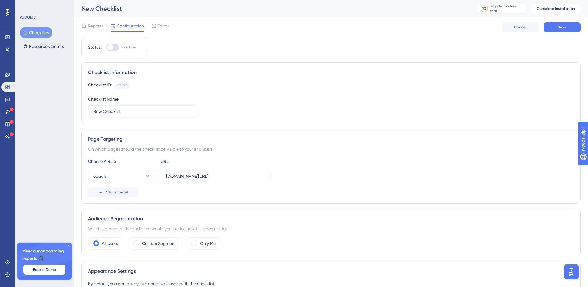
click at [572, 271] on img "Open AI Assistant Launcher" at bounding box center [571, 271] width 11 height 11
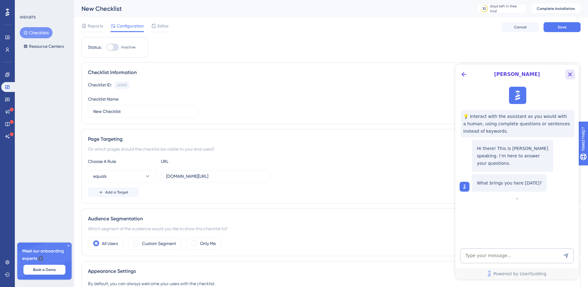
click at [567, 75] on icon "Close Button" at bounding box center [569, 74] width 7 height 7
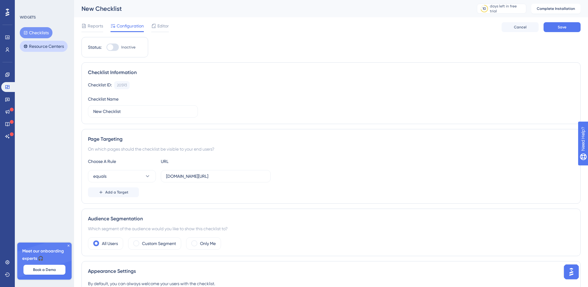
click at [46, 45] on button "Resource Centers" at bounding box center [44, 46] width 48 height 11
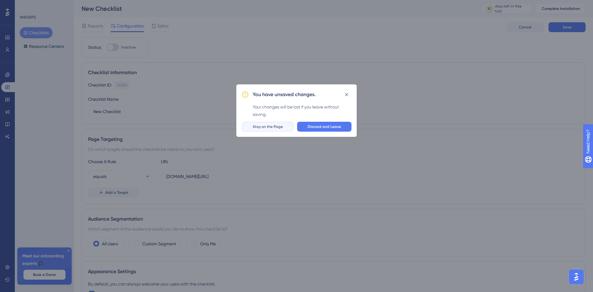
drag, startPoint x: 269, startPoint y: 126, endPoint x: 303, endPoint y: 118, distance: 34.6
click at [269, 126] on span "Stay on the Page" at bounding box center [268, 126] width 30 height 5
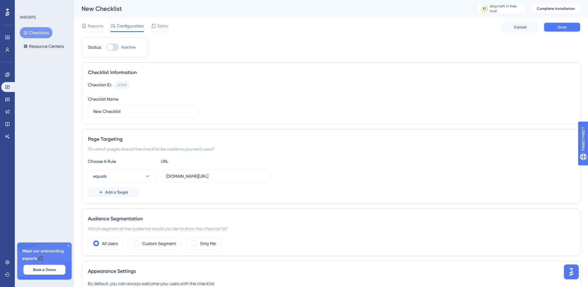
click at [558, 26] on span "Save" at bounding box center [562, 27] width 9 height 5
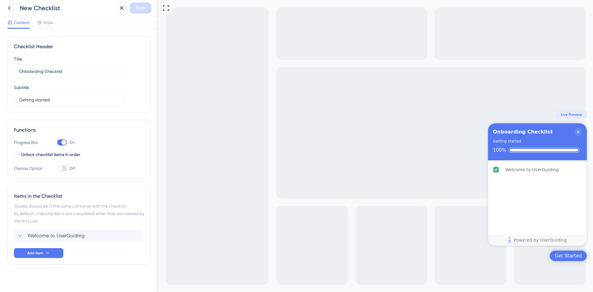
click at [11, 7] on icon at bounding box center [9, 7] width 7 height 7
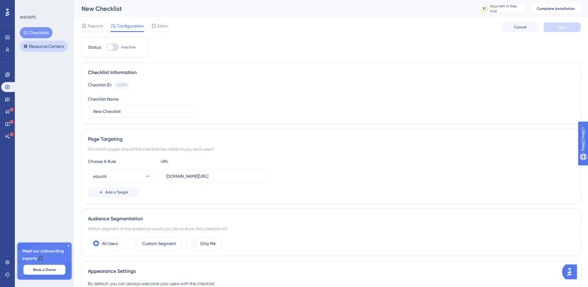
click at [36, 48] on button "Resource Centers" at bounding box center [44, 46] width 48 height 11
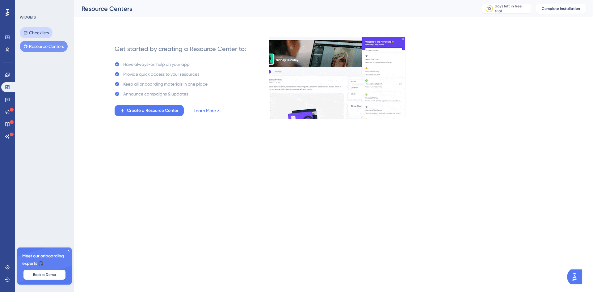
click at [37, 33] on button "Checklists" at bounding box center [36, 32] width 33 height 11
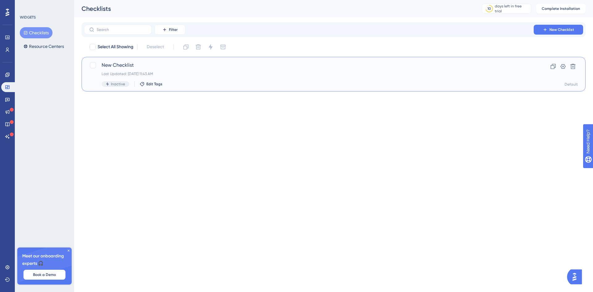
click at [139, 71] on div "New Checklist Last Updated: Oct 06 2025, 11:43 AM Inactive Edit Tags" at bounding box center [309, 73] width 414 height 25
click at [155, 83] on span "Edit Tags" at bounding box center [154, 83] width 16 height 5
click at [151, 84] on span "Edit Tags" at bounding box center [154, 83] width 16 height 5
click at [166, 69] on span "New Checklist" at bounding box center [309, 64] width 414 height 7
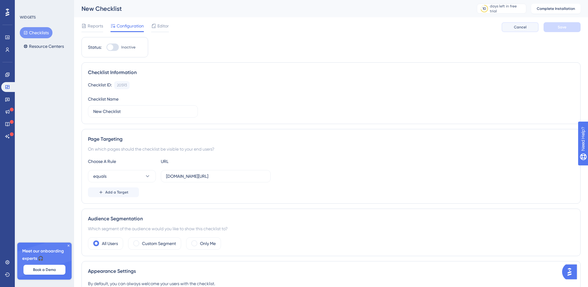
click at [506, 28] on button "Cancel" at bounding box center [520, 27] width 37 height 10
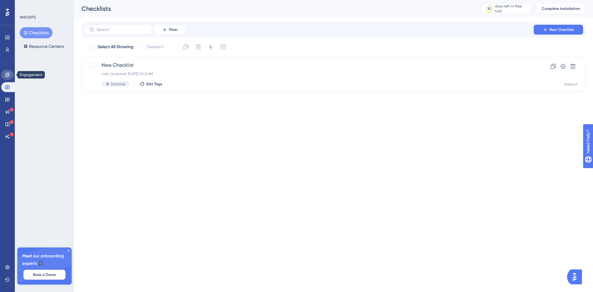
click at [4, 73] on link at bounding box center [7, 75] width 12 height 10
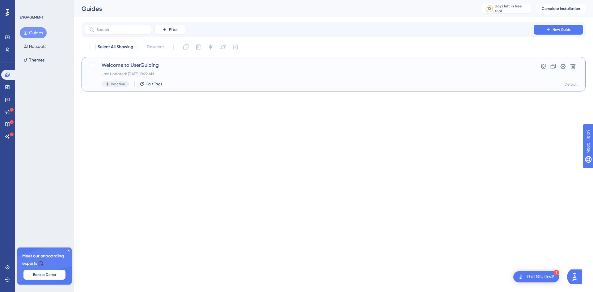
click at [133, 66] on span "Welcome to UserGuiding" at bounding box center [309, 64] width 414 height 7
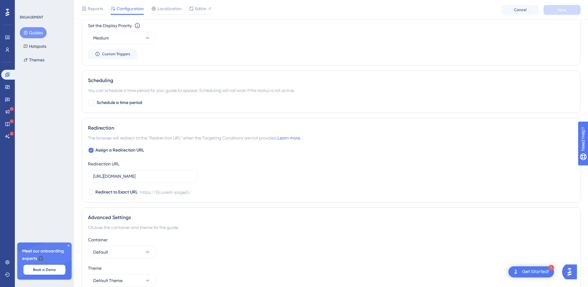
scroll to position [370, 0]
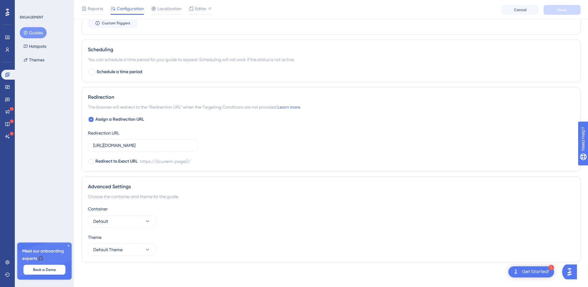
click at [516, 276] on div "Open Get Started! checklist, remaining modules: 1" at bounding box center [515, 271] width 7 height 11
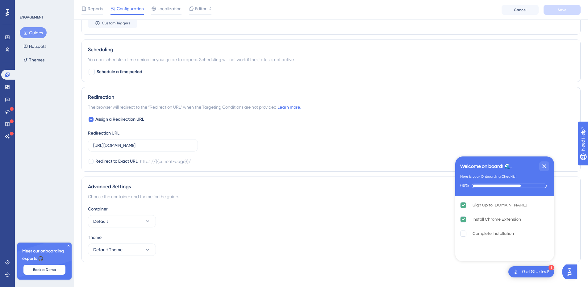
click at [274, 217] on div "Container Default" at bounding box center [331, 216] width 486 height 22
click at [531, 275] on div "Get Started!" at bounding box center [535, 272] width 27 height 7
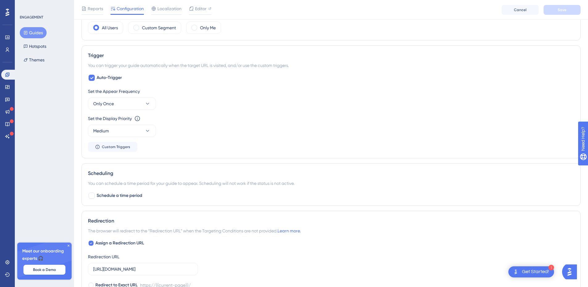
scroll to position [62, 0]
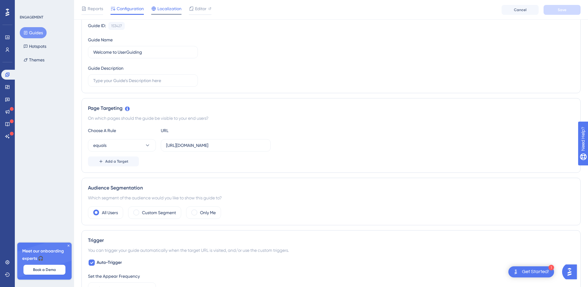
click at [165, 9] on span "Localization" at bounding box center [169, 8] width 24 height 7
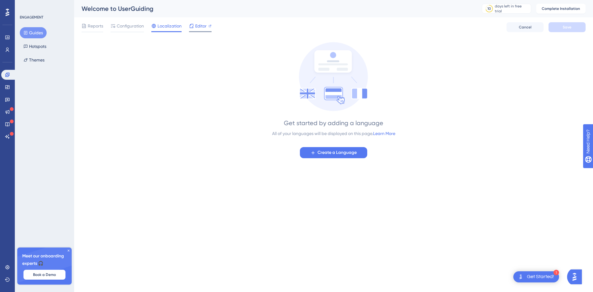
click at [190, 28] on icon at bounding box center [192, 26] width 4 height 4
click at [8, 265] on icon at bounding box center [7, 267] width 5 height 5
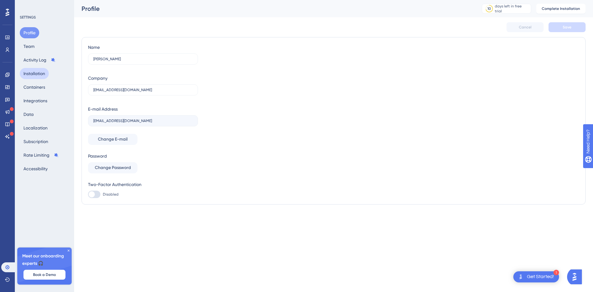
click at [44, 72] on button "Installation" at bounding box center [34, 73] width 29 height 11
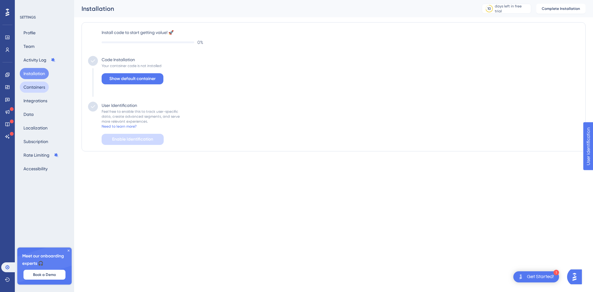
click at [45, 87] on button "Containers" at bounding box center [34, 86] width 29 height 11
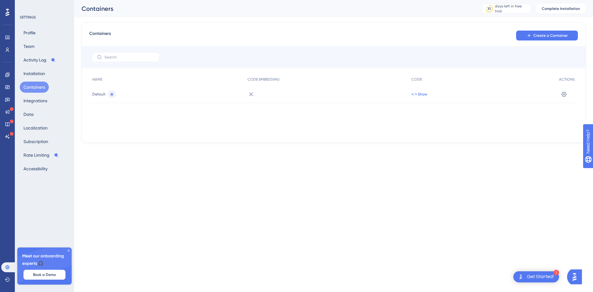
click at [420, 96] on span "</> Show" at bounding box center [419, 94] width 16 height 5
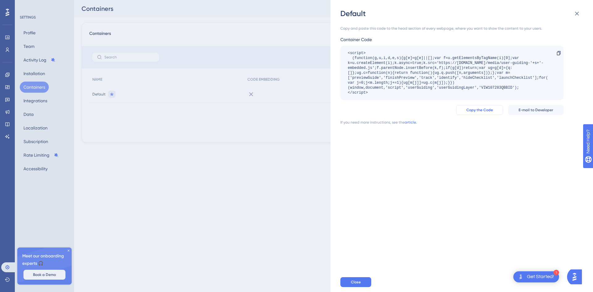
click at [477, 111] on span "Copy the Code" at bounding box center [479, 109] width 27 height 5
click at [409, 123] on link "article." at bounding box center [410, 122] width 12 height 5
